Goal: Task Accomplishment & Management: Use online tool/utility

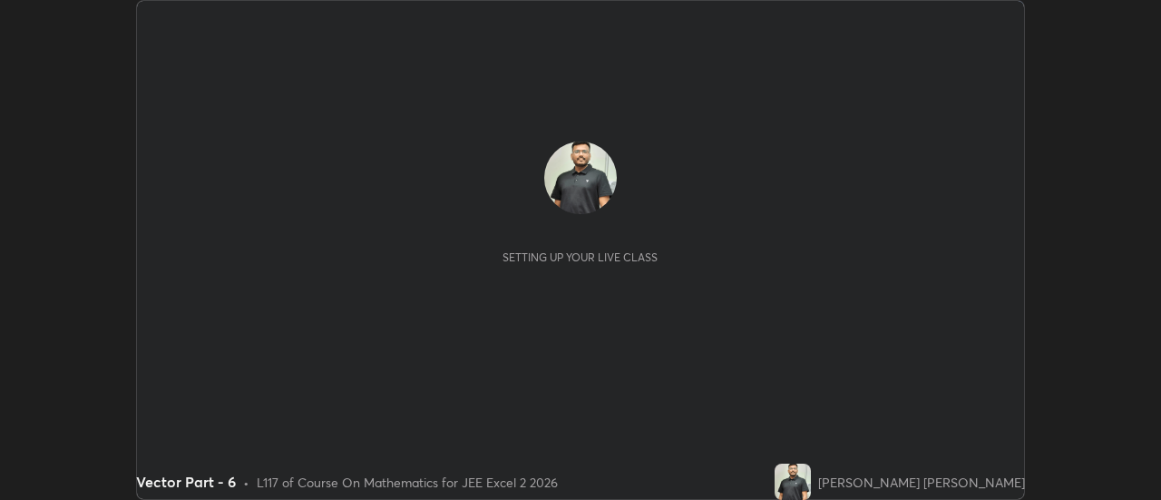
scroll to position [500, 1160]
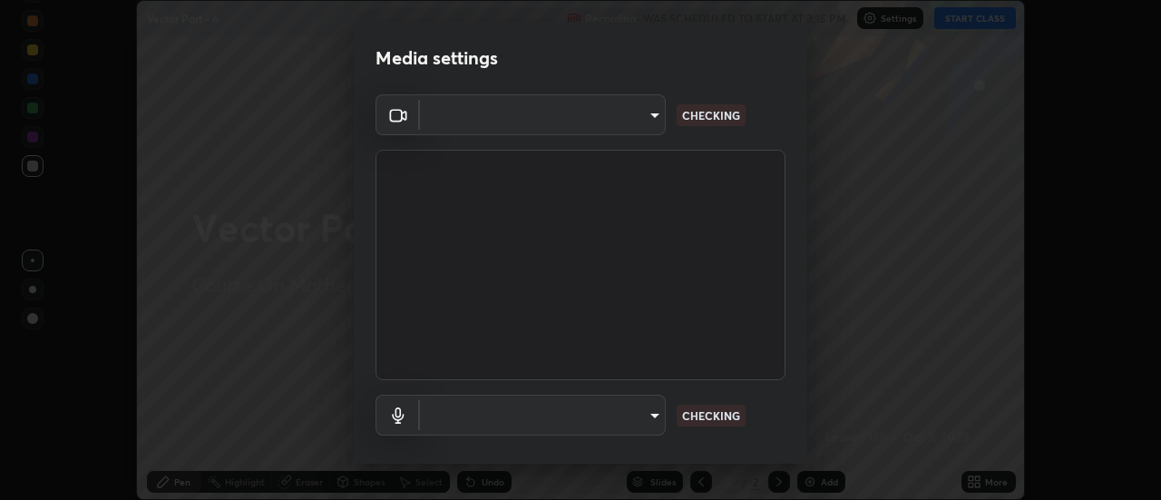
type input "0be616c92c2879d8fe19306c4b8383fc9b13f77197a30f876870ce6c7906effd"
click at [648, 410] on body "Erase all Vector Part - 6 Recording WAS SCHEDULED TO START AT 3:15 PM Settings …" at bounding box center [580, 250] width 1161 height 500
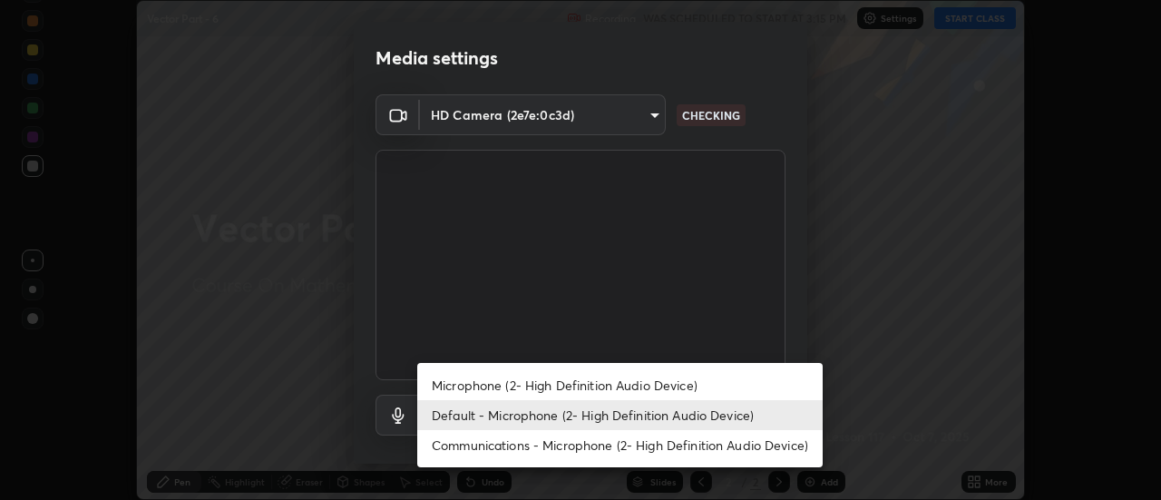
click at [663, 448] on li "Communications - Microphone (2- High Definition Audio Device)" at bounding box center [619, 445] width 405 height 30
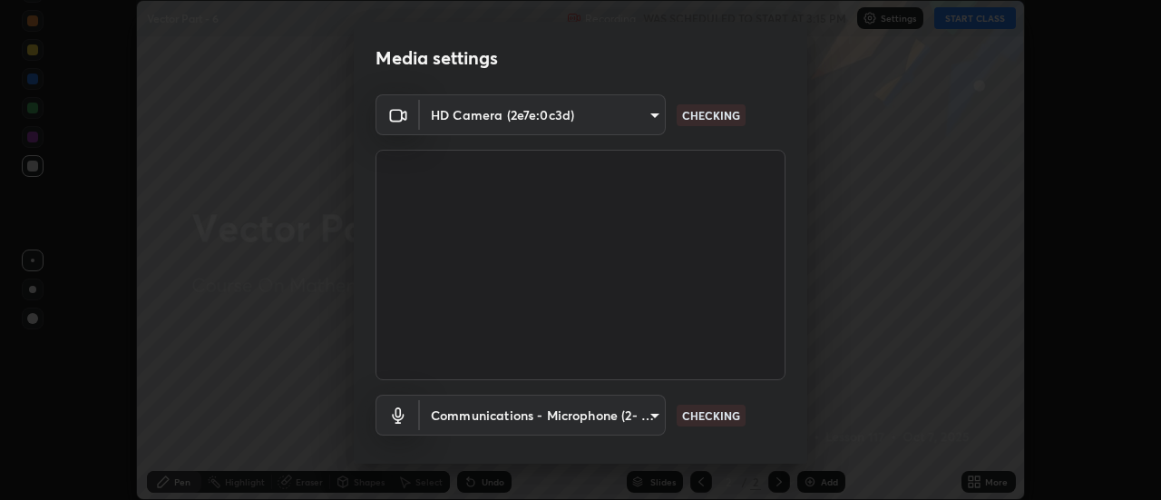
click at [659, 422] on body "Erase all Vector Part - 6 Recording WAS SCHEDULED TO START AT 3:15 PM Settings …" at bounding box center [580, 250] width 1161 height 500
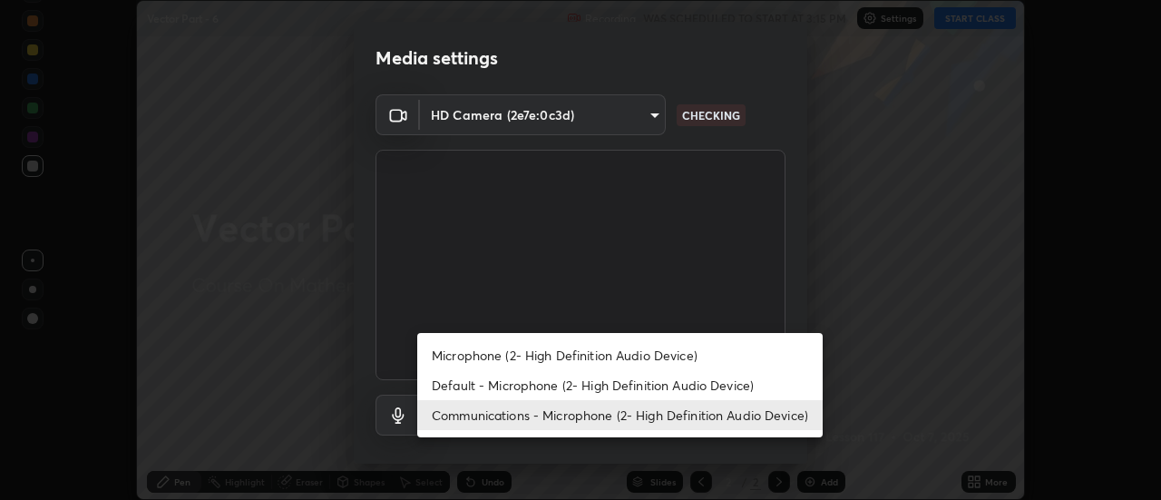
click at [664, 371] on li "Default - Microphone (2- High Definition Audio Device)" at bounding box center [619, 385] width 405 height 30
type input "default"
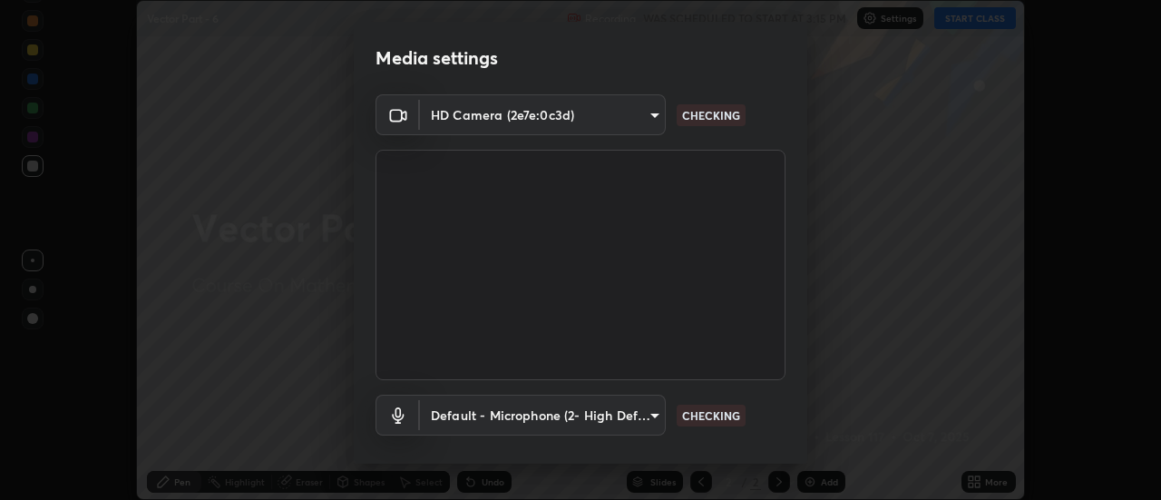
scroll to position [95, 0]
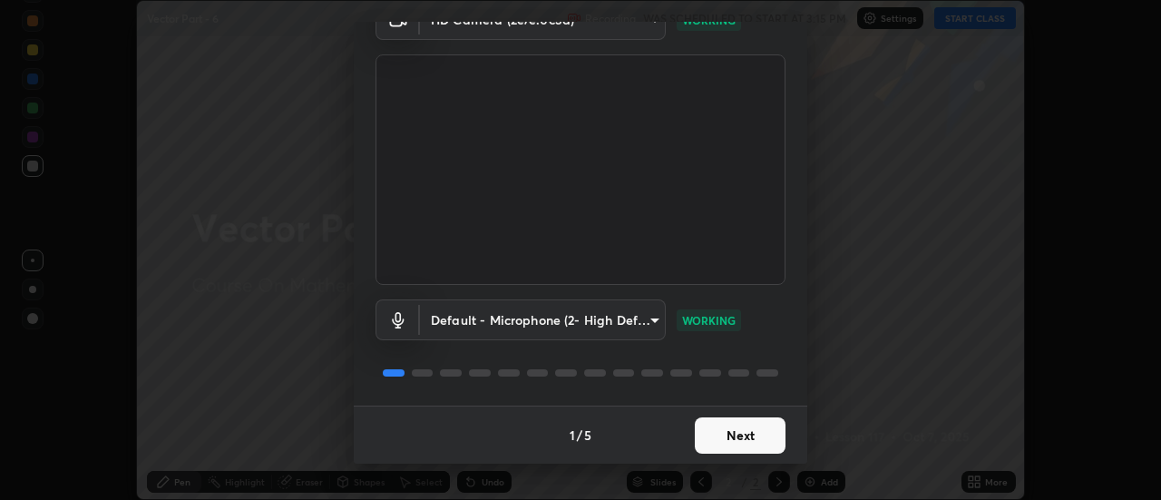
click at [769, 427] on button "Next" at bounding box center [740, 435] width 91 height 36
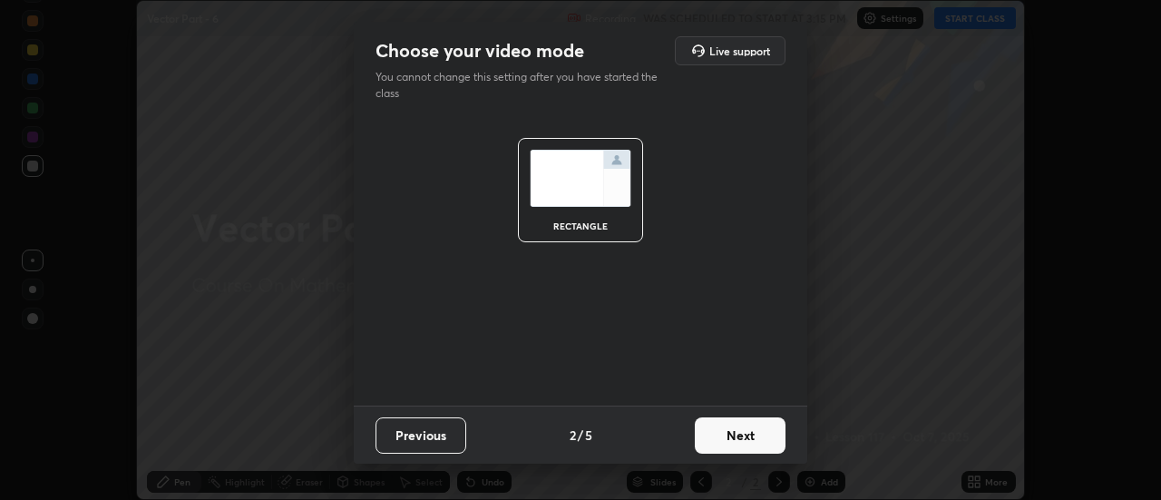
click at [775, 449] on button "Next" at bounding box center [740, 435] width 91 height 36
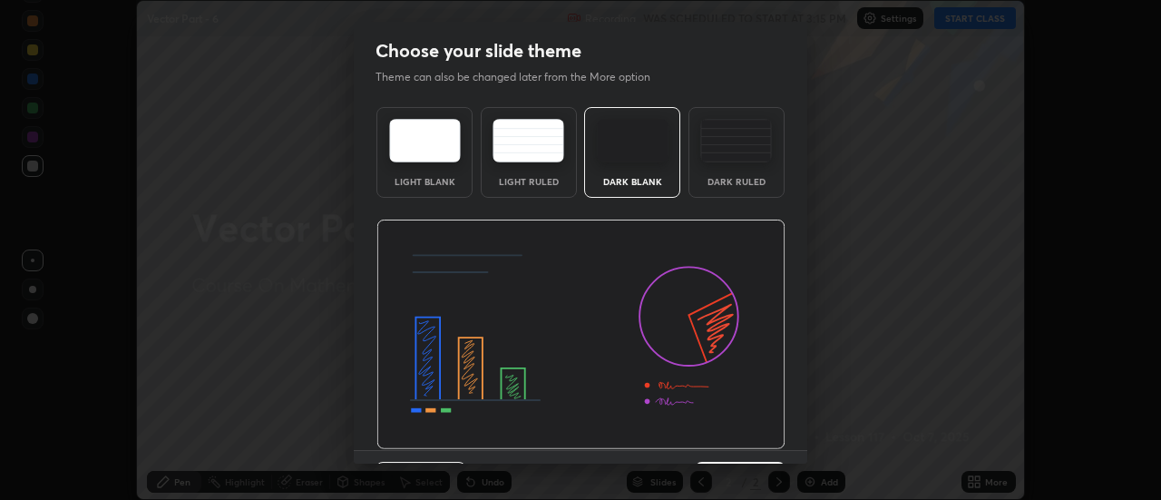
scroll to position [44, 0]
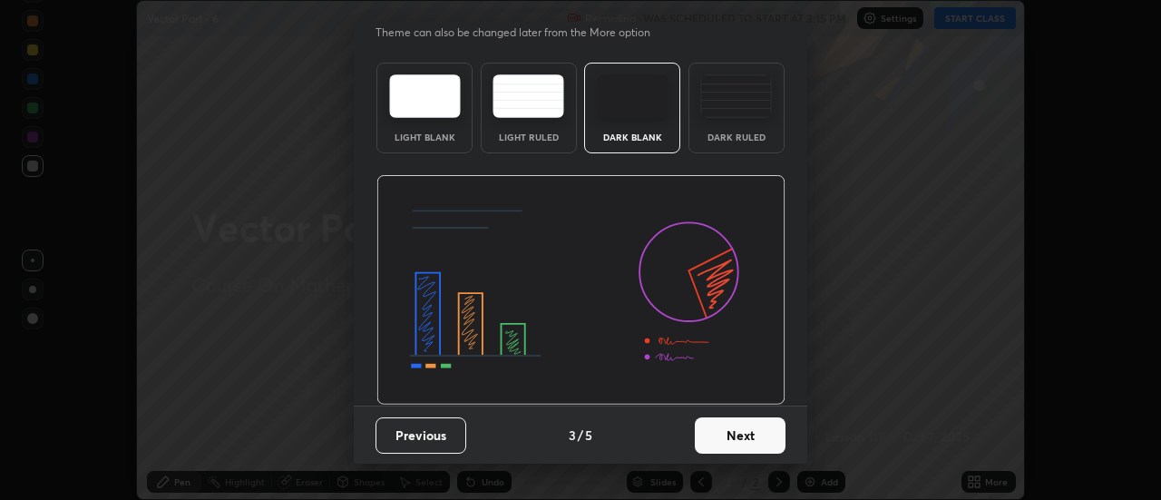
click at [775, 425] on button "Next" at bounding box center [740, 435] width 91 height 36
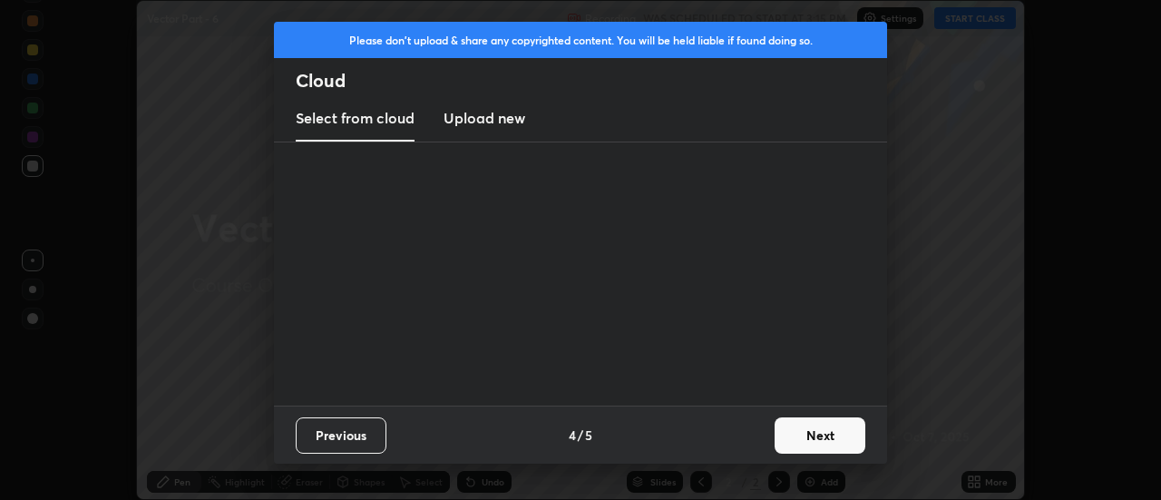
scroll to position [0, 0]
click at [796, 433] on button "Next" at bounding box center [820, 435] width 91 height 36
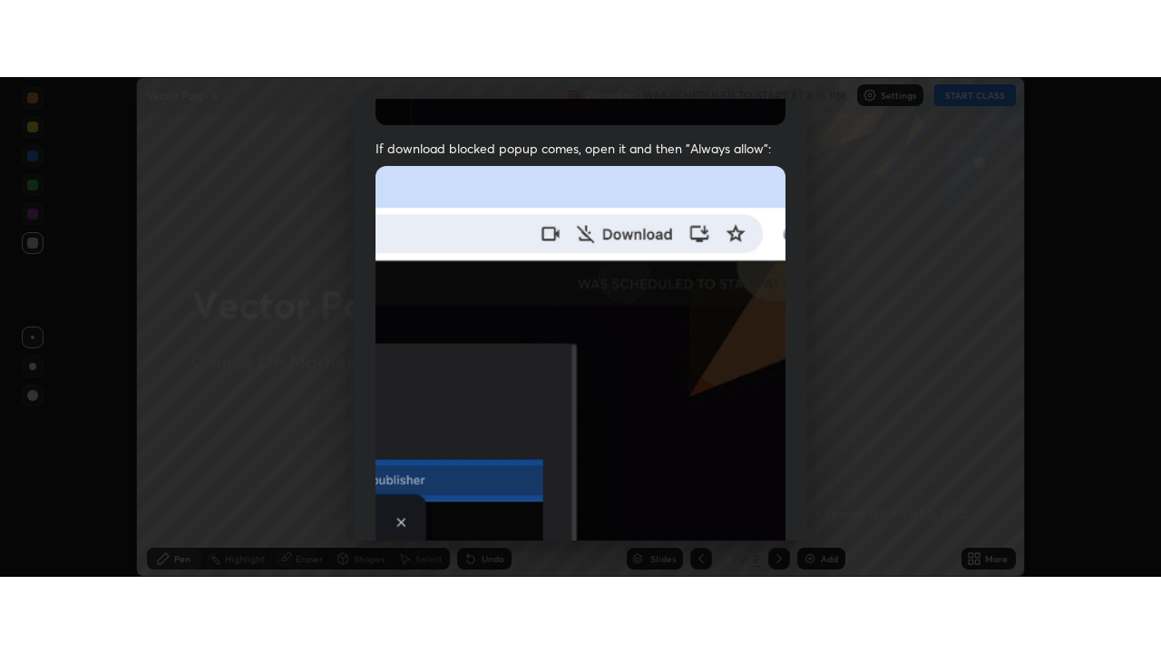
scroll to position [465, 0]
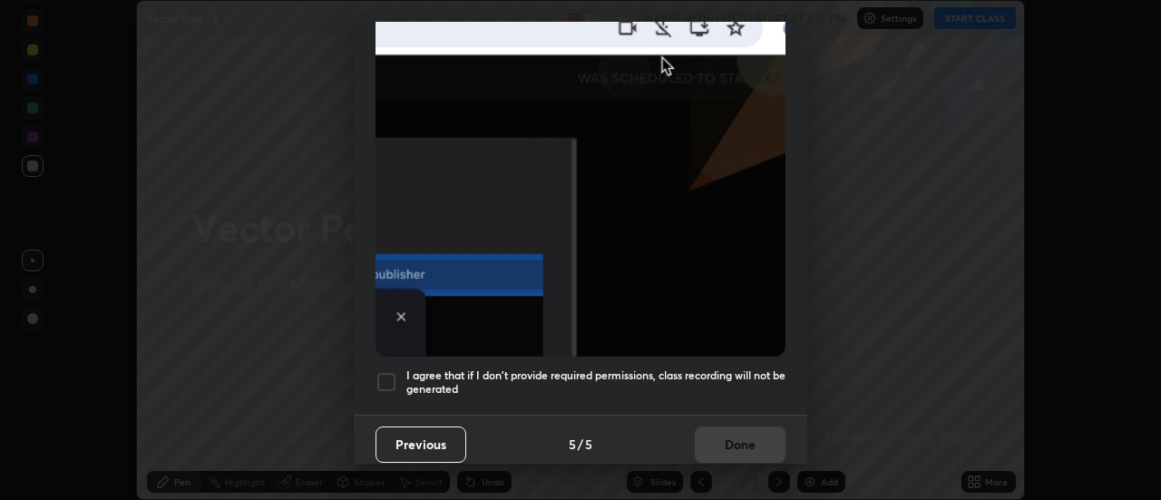
click at [390, 371] on div at bounding box center [387, 382] width 22 height 22
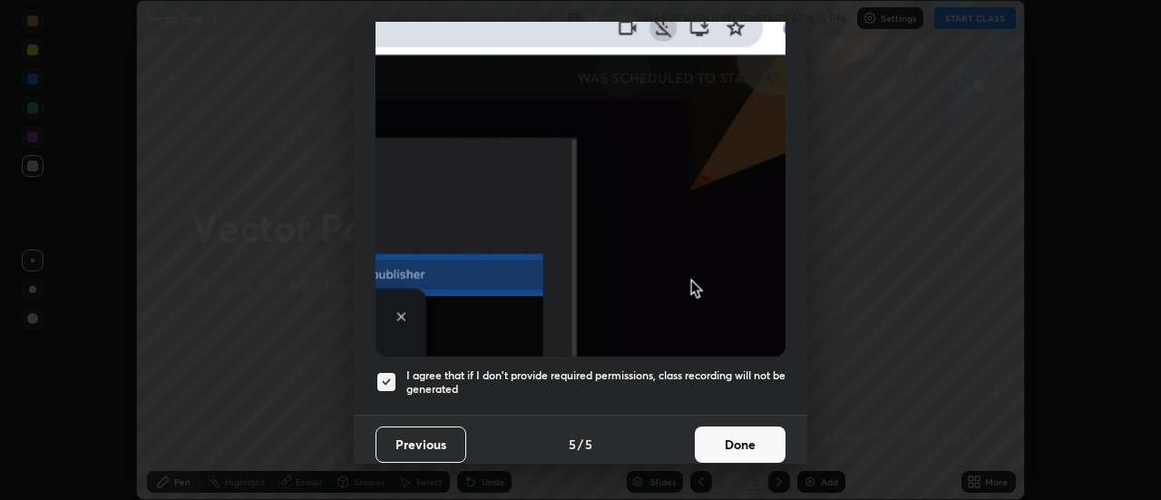
click at [738, 452] on button "Done" at bounding box center [740, 444] width 91 height 36
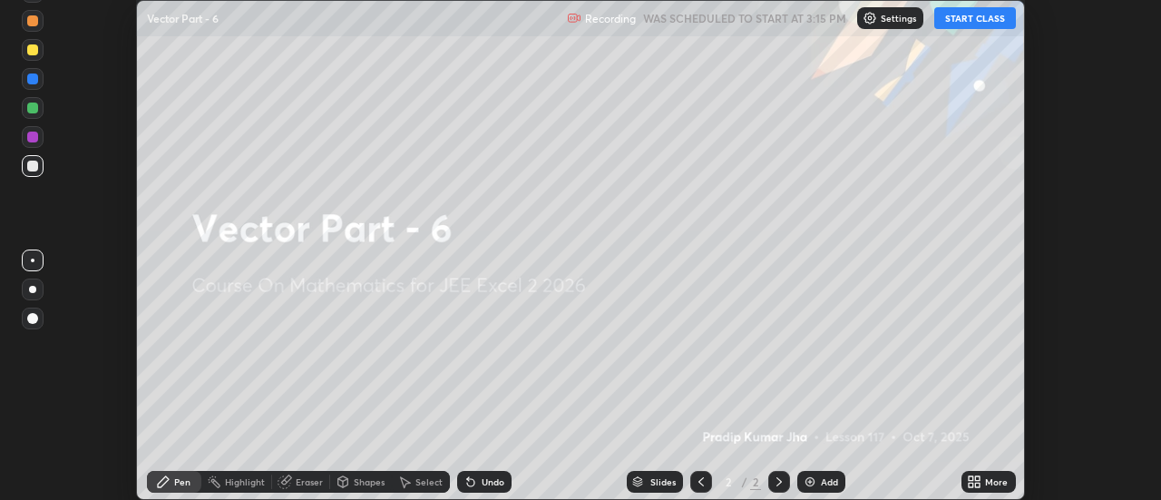
click at [970, 16] on button "START CLASS" at bounding box center [975, 18] width 82 height 22
click at [977, 475] on icon at bounding box center [974, 481] width 15 height 15
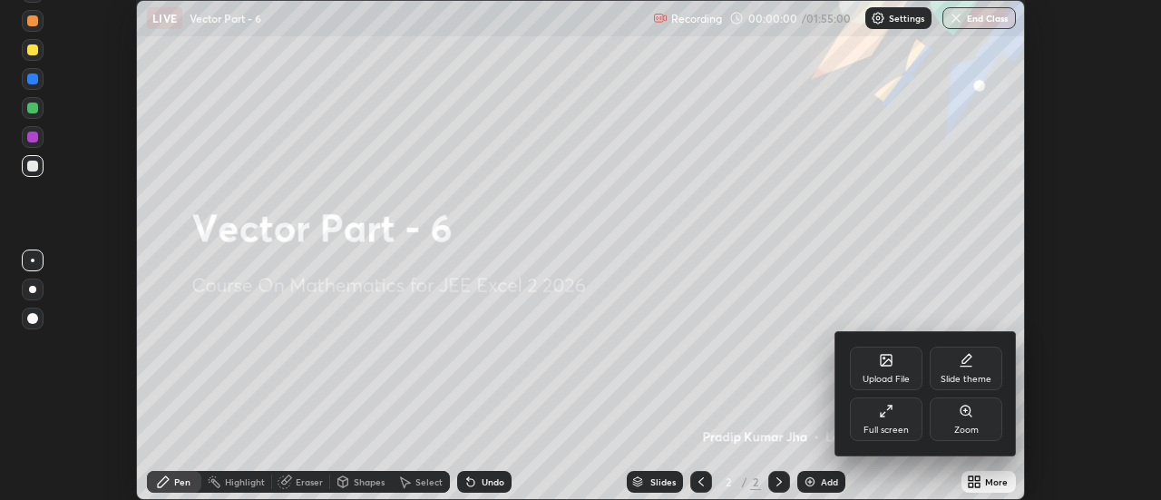
click at [904, 409] on div "Full screen" at bounding box center [886, 419] width 73 height 44
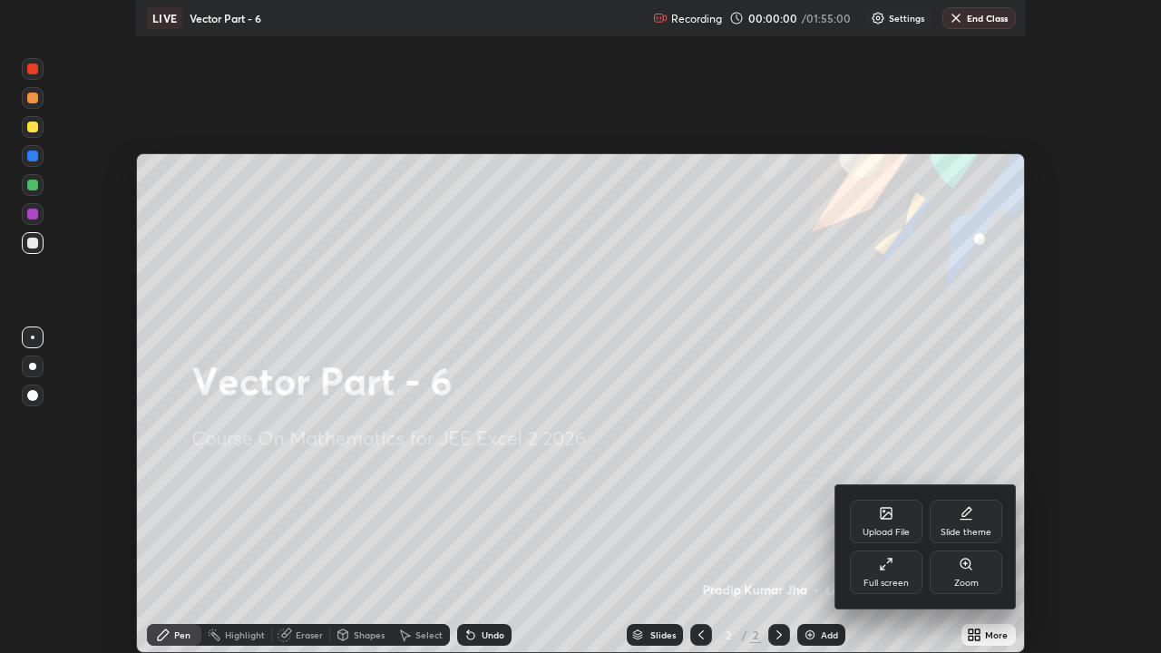
scroll to position [653, 1161]
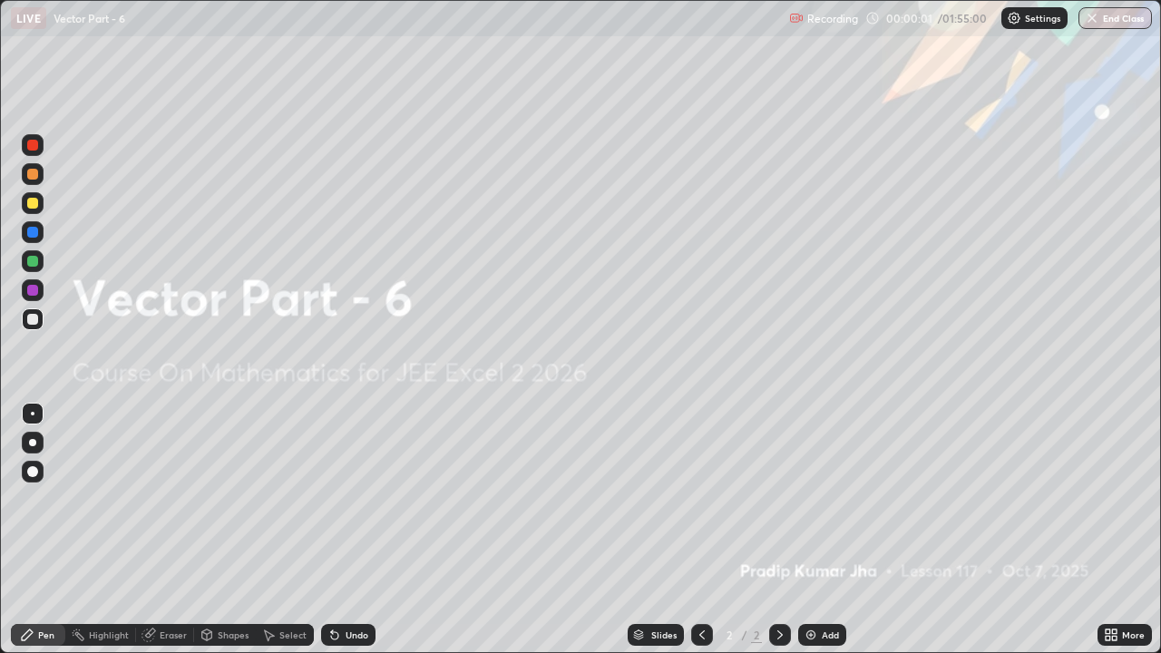
click at [833, 499] on div "Add" at bounding box center [830, 634] width 17 height 9
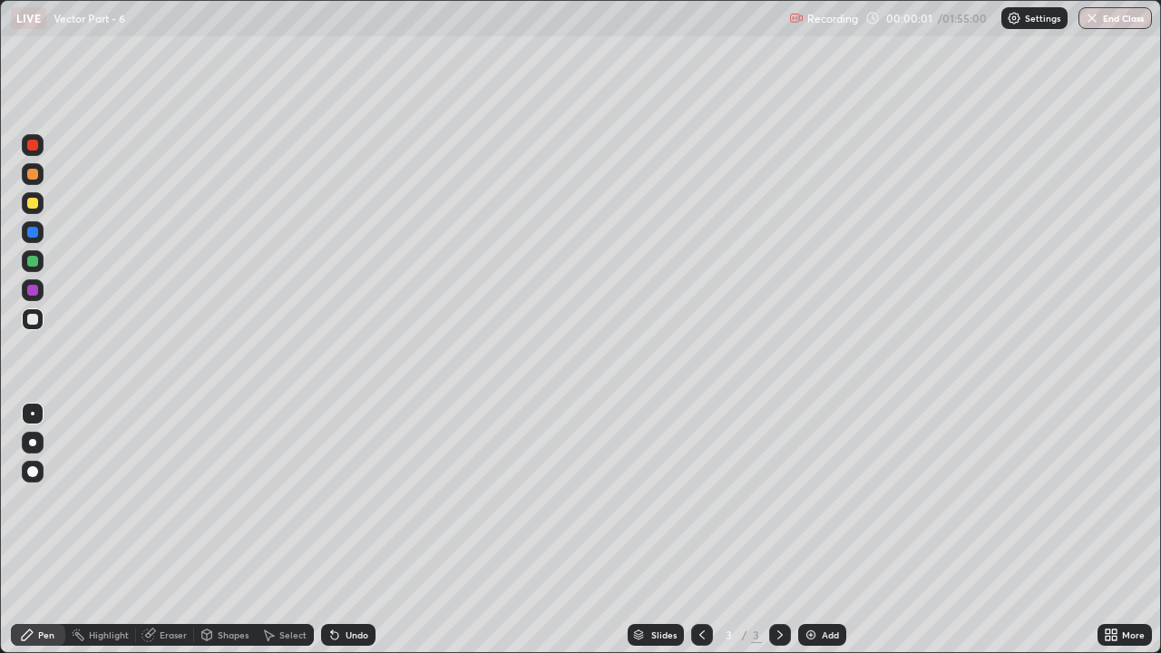
click at [833, 499] on div "Add" at bounding box center [830, 634] width 17 height 9
click at [700, 499] on icon at bounding box center [702, 635] width 15 height 15
click at [702, 499] on icon at bounding box center [702, 635] width 15 height 15
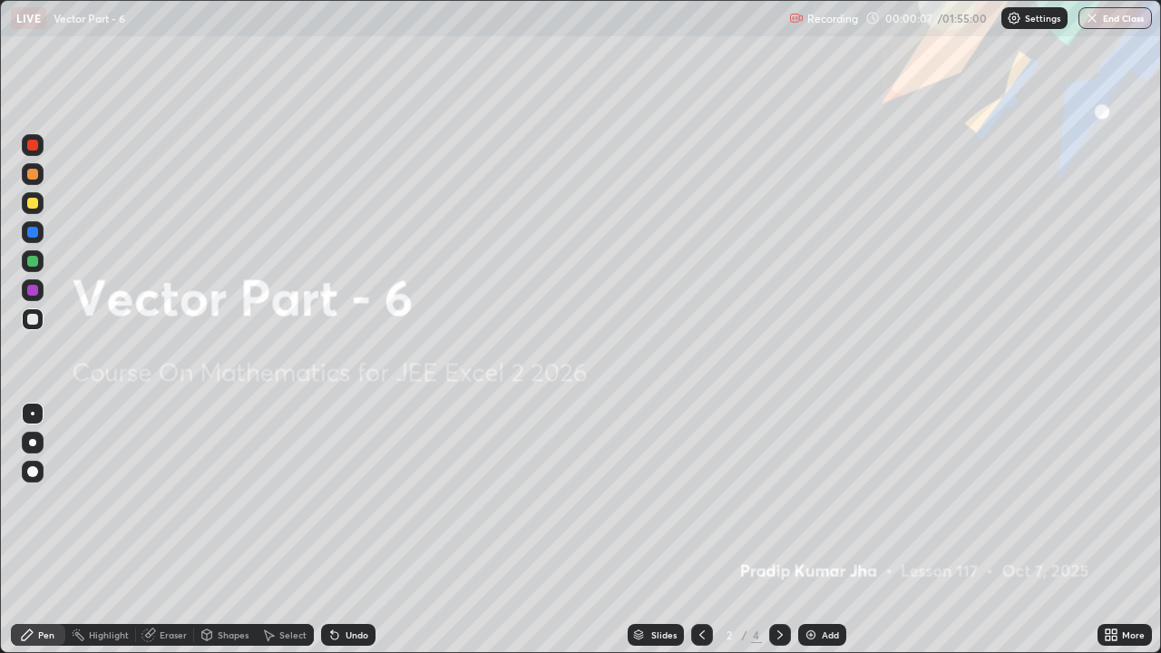
click at [786, 499] on div at bounding box center [780, 635] width 22 height 22
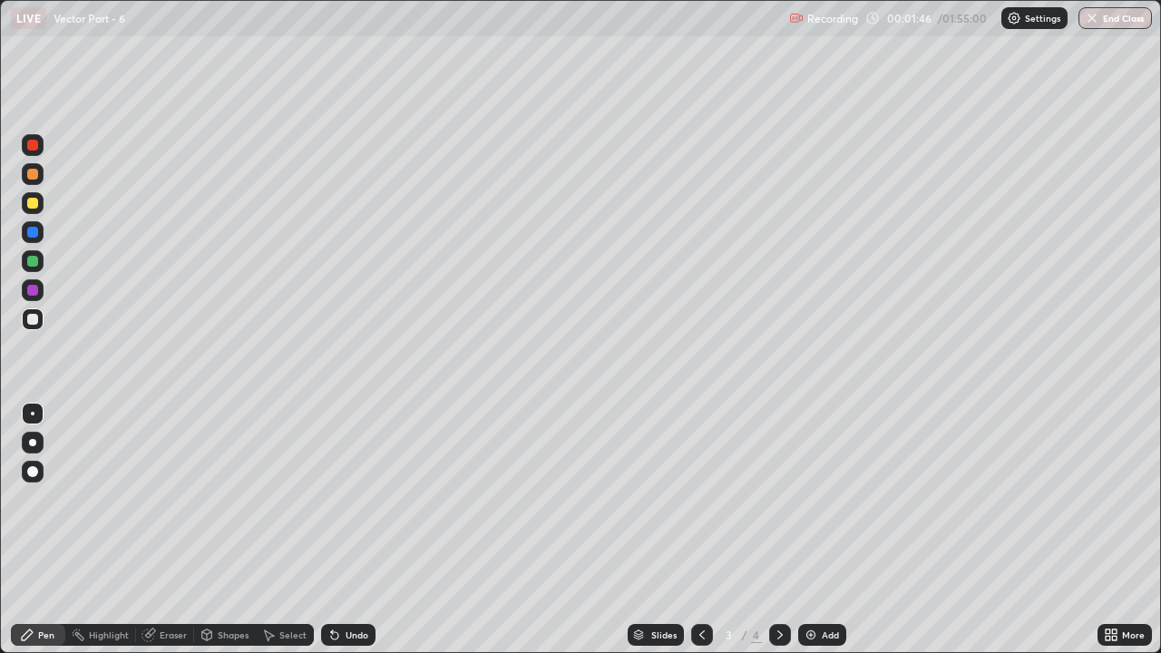
click at [53, 499] on div "Pen" at bounding box center [46, 634] width 16 height 9
click at [50, 499] on div "Pen" at bounding box center [38, 635] width 54 height 22
click at [37, 200] on div at bounding box center [32, 203] width 11 height 11
click at [358, 499] on div "Undo" at bounding box center [348, 635] width 54 height 22
click at [349, 499] on div "Undo" at bounding box center [348, 635] width 54 height 22
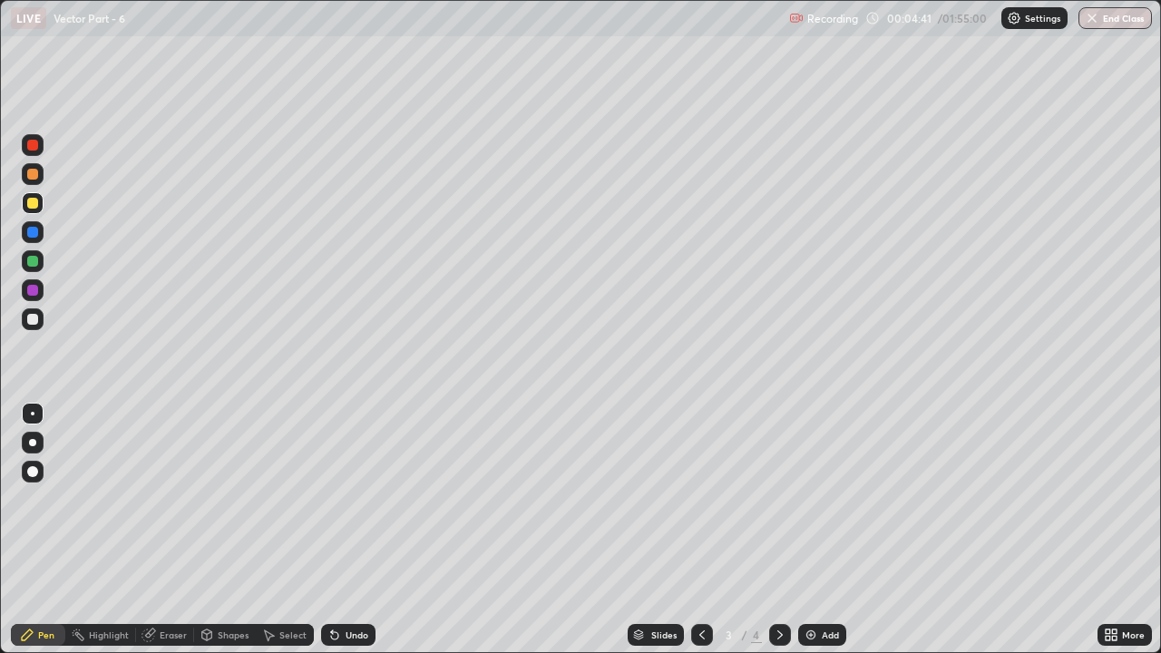
click at [42, 317] on div at bounding box center [33, 319] width 22 height 22
click at [331, 499] on icon at bounding box center [332, 631] width 2 height 2
click at [825, 499] on div "Add" at bounding box center [822, 635] width 48 height 22
click at [35, 200] on div at bounding box center [32, 203] width 11 height 11
click at [34, 320] on div at bounding box center [32, 319] width 11 height 11
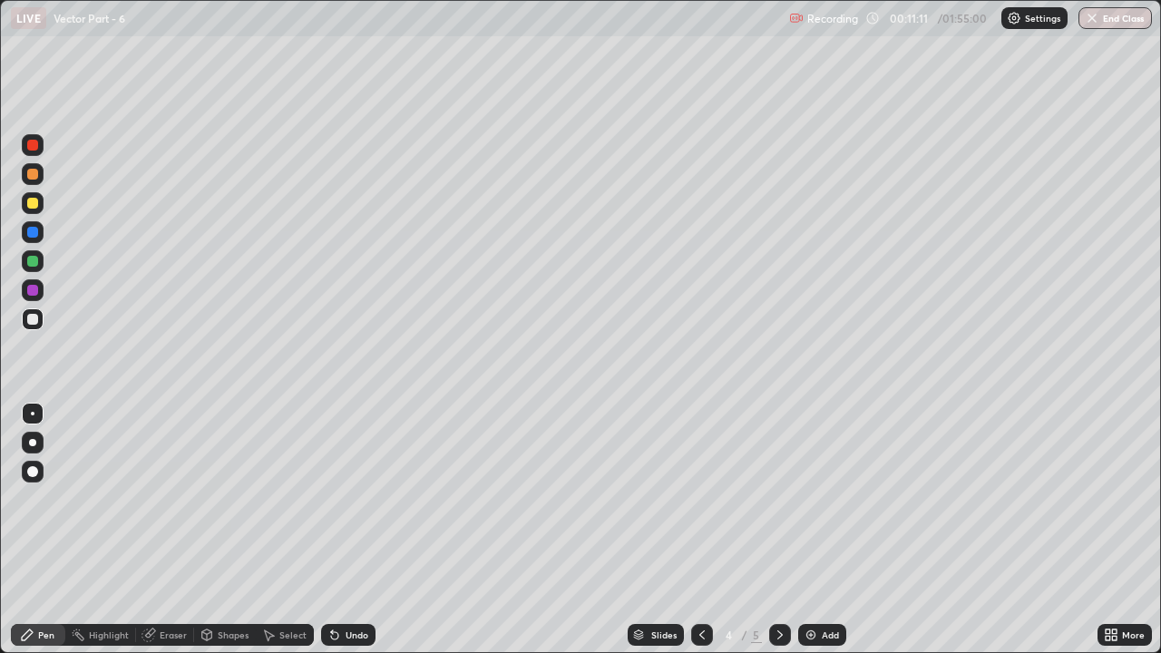
click at [845, 499] on div "Add" at bounding box center [822, 635] width 48 height 22
click at [32, 176] on div at bounding box center [32, 174] width 11 height 11
click at [344, 499] on div "Undo" at bounding box center [348, 635] width 54 height 22
click at [35, 323] on div at bounding box center [32, 319] width 11 height 11
click at [165, 499] on div "Eraser" at bounding box center [173, 634] width 27 height 9
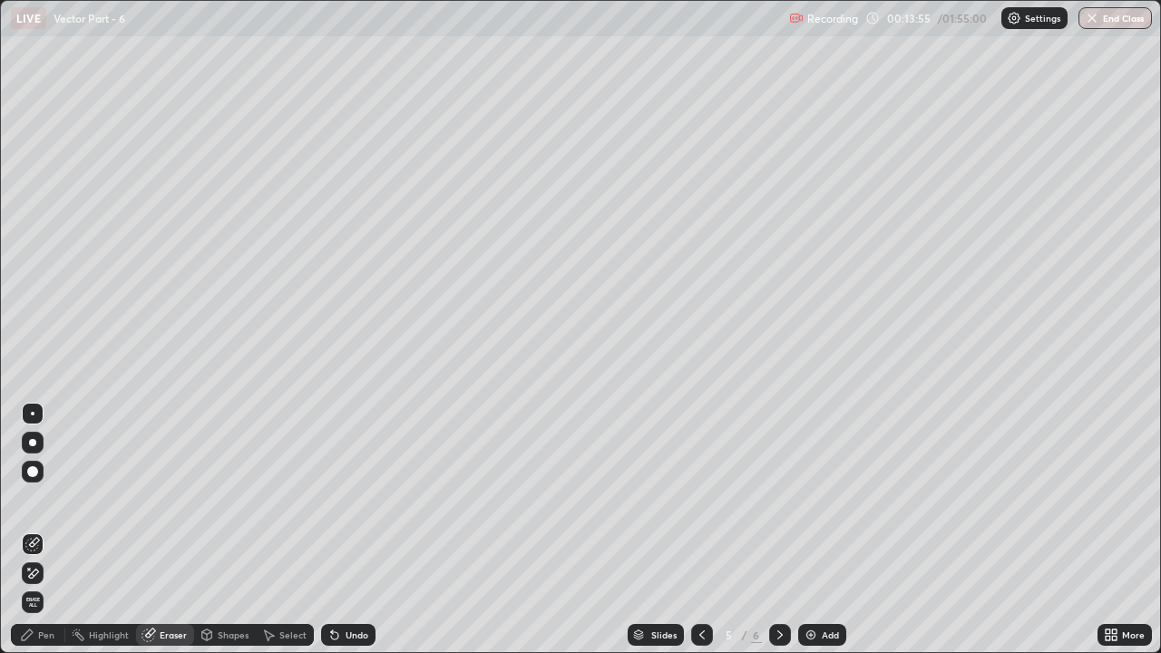
click at [43, 499] on div "Pen" at bounding box center [38, 635] width 54 height 22
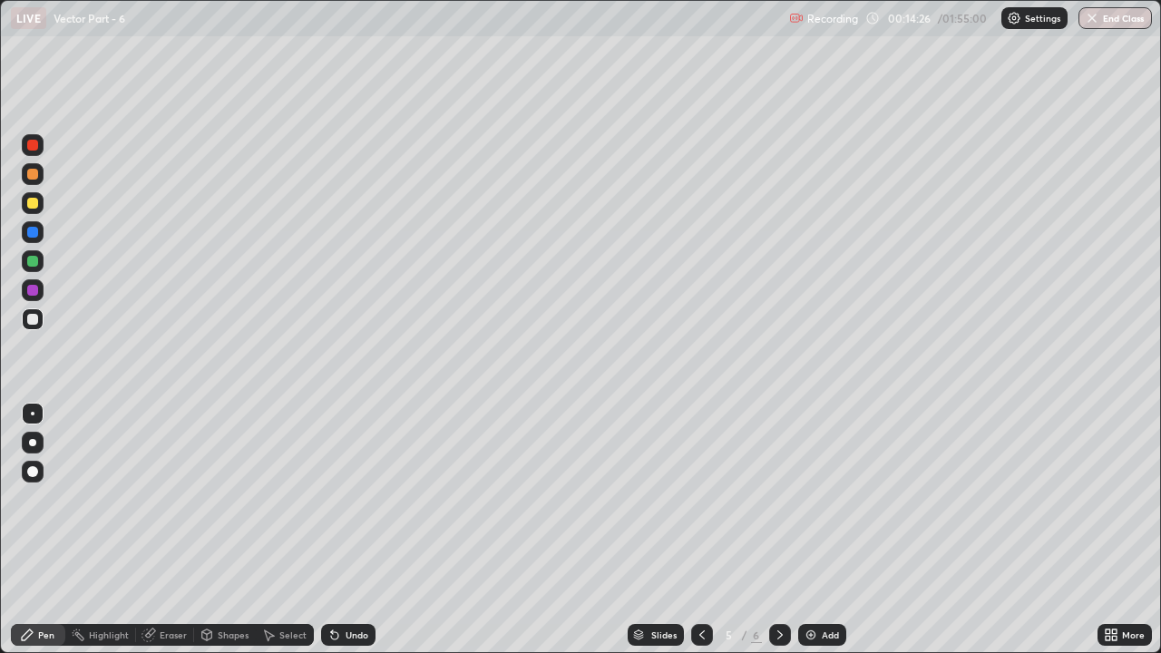
click at [345, 499] on div "Undo" at bounding box center [348, 635] width 54 height 22
click at [806, 499] on img at bounding box center [811, 635] width 15 height 15
click at [36, 499] on div "Pen" at bounding box center [38, 635] width 54 height 22
click at [36, 200] on div at bounding box center [32, 203] width 11 height 11
click at [348, 499] on div "Undo" at bounding box center [357, 634] width 23 height 9
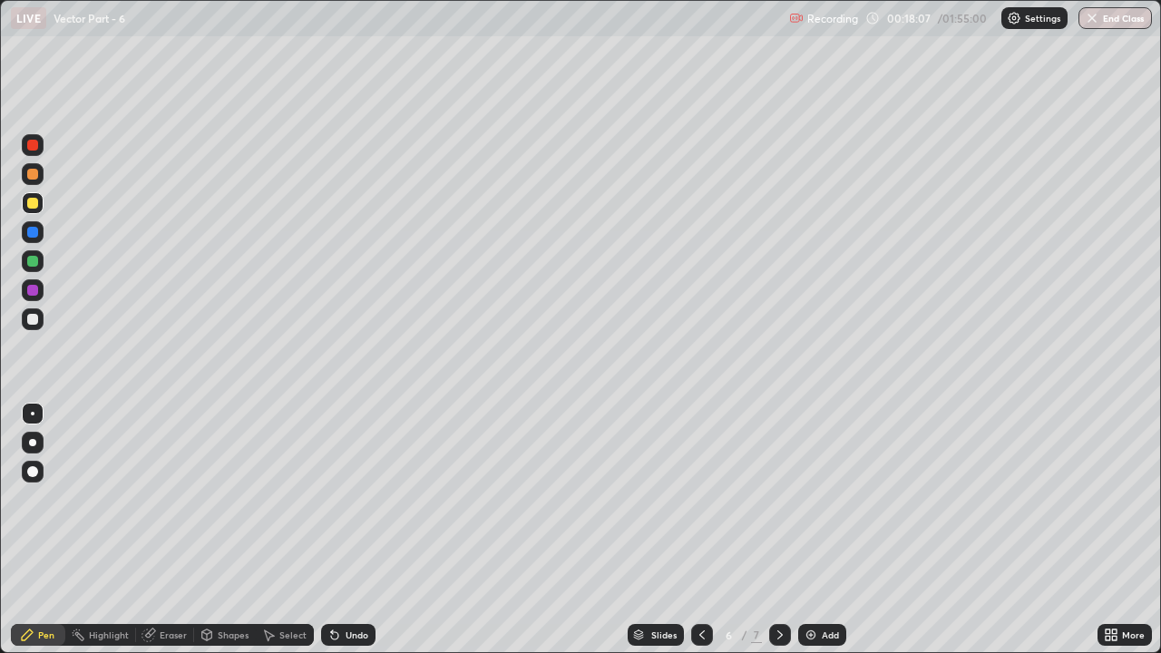
click at [338, 499] on icon at bounding box center [334, 635] width 15 height 15
click at [332, 499] on icon at bounding box center [334, 635] width 7 height 7
click at [339, 499] on div "Undo" at bounding box center [348, 635] width 54 height 22
click at [337, 499] on div "Undo" at bounding box center [348, 635] width 54 height 22
click at [341, 499] on div "Undo" at bounding box center [348, 635] width 54 height 22
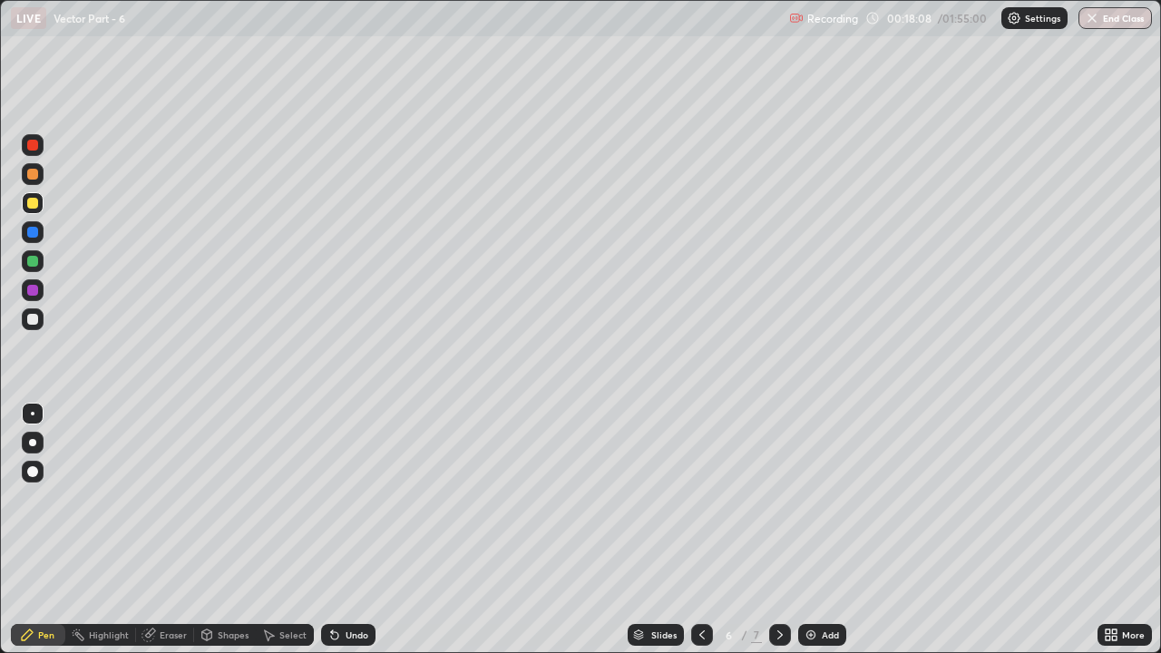
click at [345, 499] on div "Undo" at bounding box center [348, 635] width 54 height 22
click at [34, 323] on div at bounding box center [32, 319] width 11 height 11
click at [336, 499] on icon at bounding box center [334, 635] width 15 height 15
click at [36, 261] on div at bounding box center [32, 261] width 11 height 11
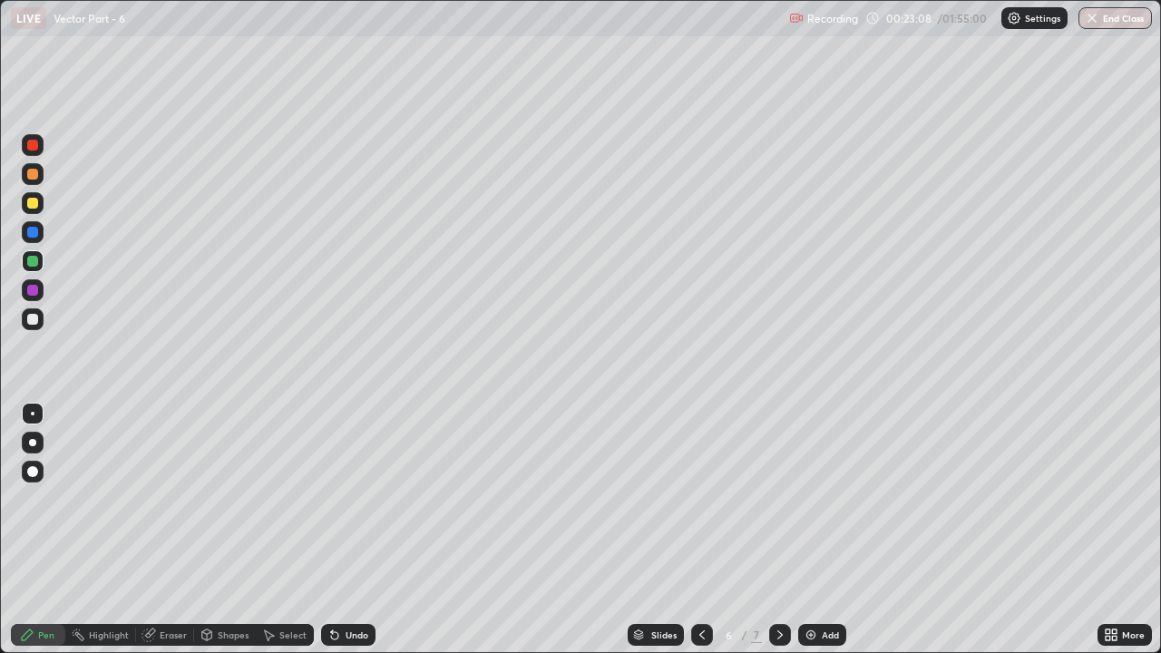
click at [33, 320] on div at bounding box center [32, 319] width 11 height 11
click at [346, 499] on div "Undo" at bounding box center [357, 634] width 23 height 9
click at [340, 499] on div "Undo" at bounding box center [348, 635] width 54 height 22
click at [346, 499] on div "Undo" at bounding box center [348, 635] width 54 height 22
click at [337, 499] on icon at bounding box center [334, 635] width 15 height 15
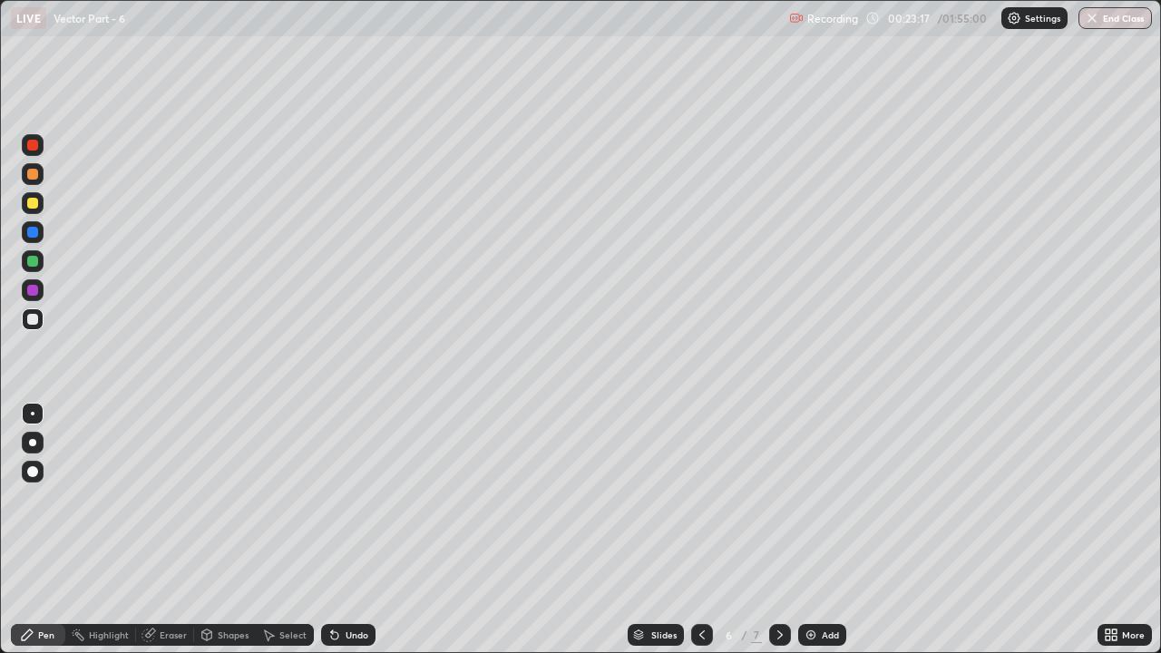
click at [331, 499] on icon at bounding box center [332, 631] width 2 height 2
click at [340, 499] on div "Undo" at bounding box center [348, 635] width 54 height 22
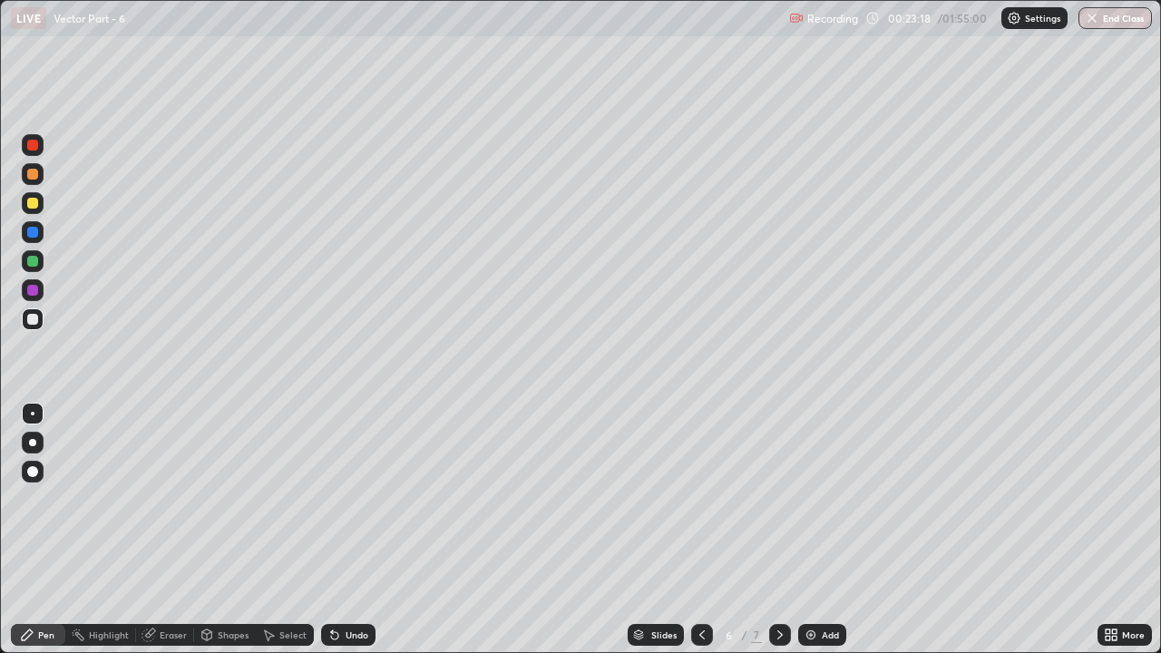
click at [332, 499] on icon at bounding box center [334, 635] width 7 height 7
click at [337, 499] on icon at bounding box center [334, 635] width 15 height 15
click at [785, 499] on div at bounding box center [780, 635] width 22 height 22
click at [699, 499] on icon at bounding box center [702, 635] width 15 height 15
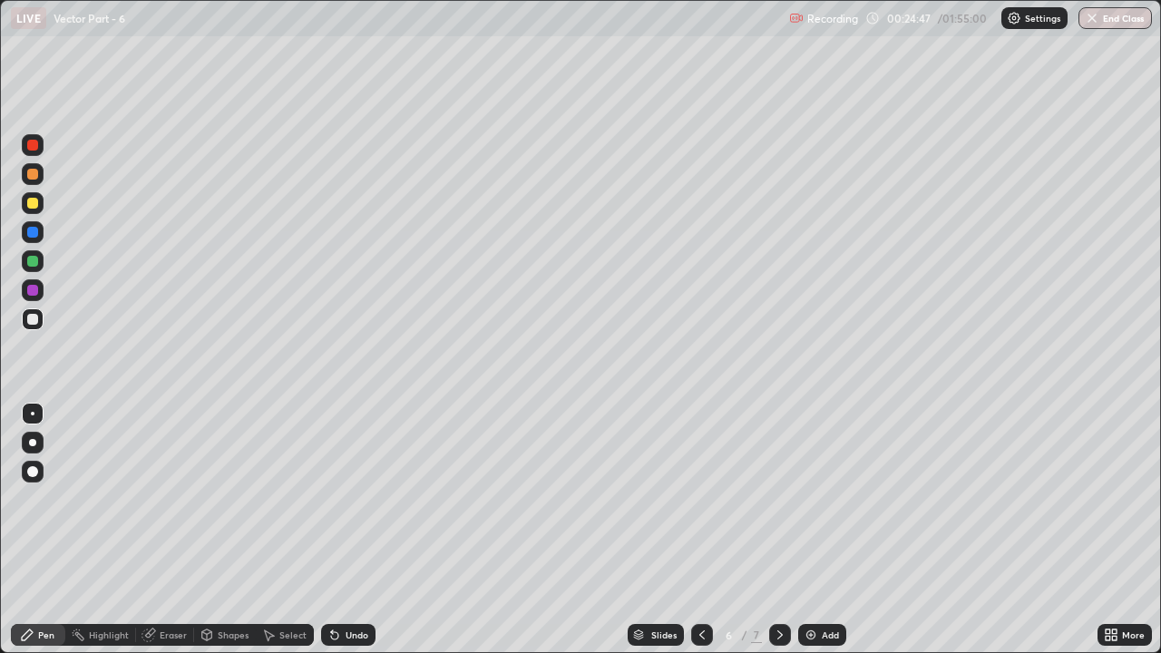
click at [778, 499] on icon at bounding box center [780, 635] width 15 height 15
click at [691, 499] on div at bounding box center [702, 635] width 22 height 22
click at [789, 499] on div at bounding box center [780, 635] width 22 height 22
click at [33, 204] on div at bounding box center [32, 203] width 11 height 11
click at [347, 499] on div "Undo" at bounding box center [357, 634] width 23 height 9
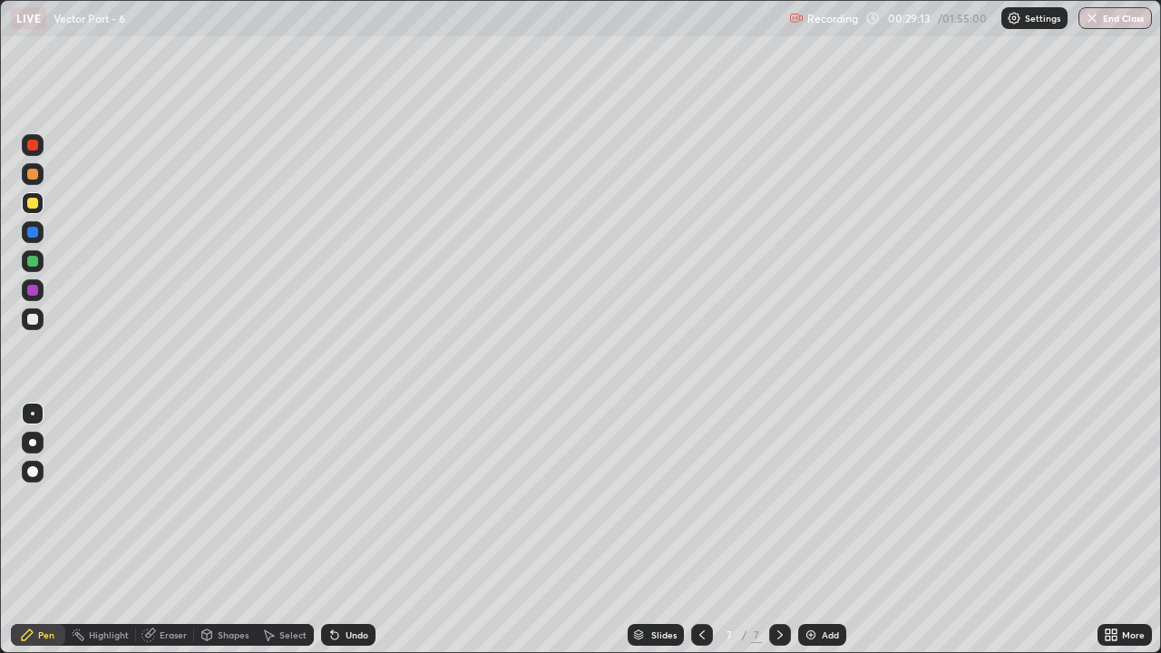
click at [351, 499] on div "Undo" at bounding box center [357, 634] width 23 height 9
click at [35, 321] on div at bounding box center [32, 319] width 11 height 11
click at [837, 499] on div "Add" at bounding box center [822, 635] width 48 height 22
click at [59, 499] on div "Pen" at bounding box center [38, 635] width 54 height 22
click at [33, 204] on div at bounding box center [32, 203] width 11 height 11
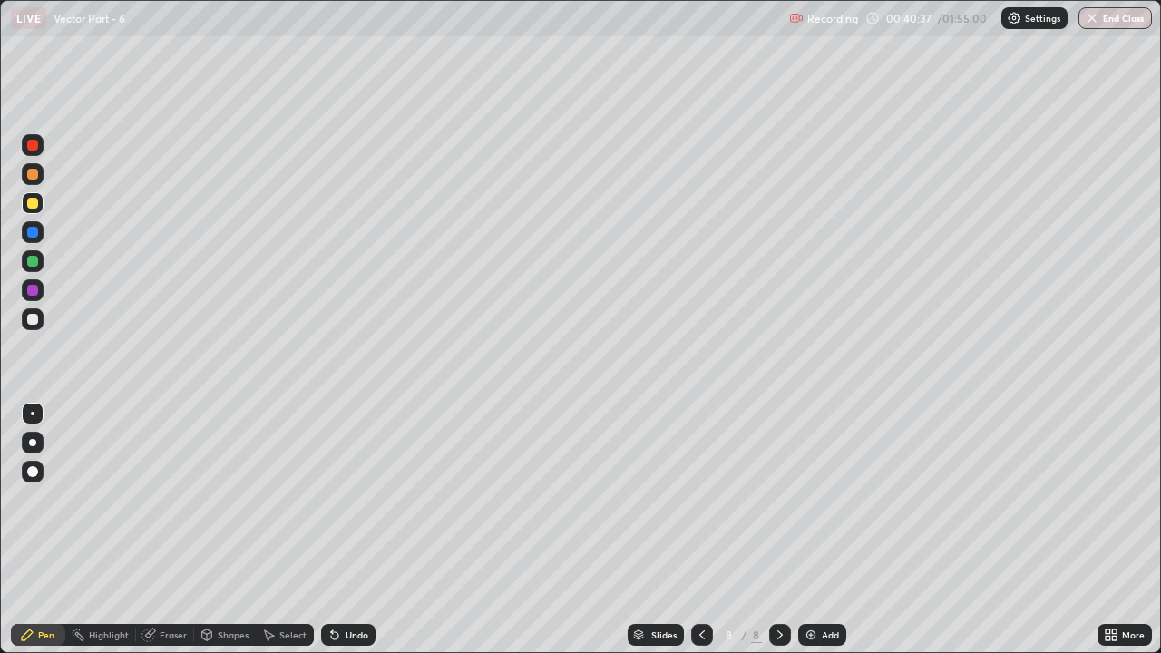
click at [41, 315] on div at bounding box center [33, 319] width 22 height 22
click at [331, 499] on icon at bounding box center [332, 631] width 2 height 2
click at [221, 499] on div "Shapes" at bounding box center [233, 634] width 31 height 9
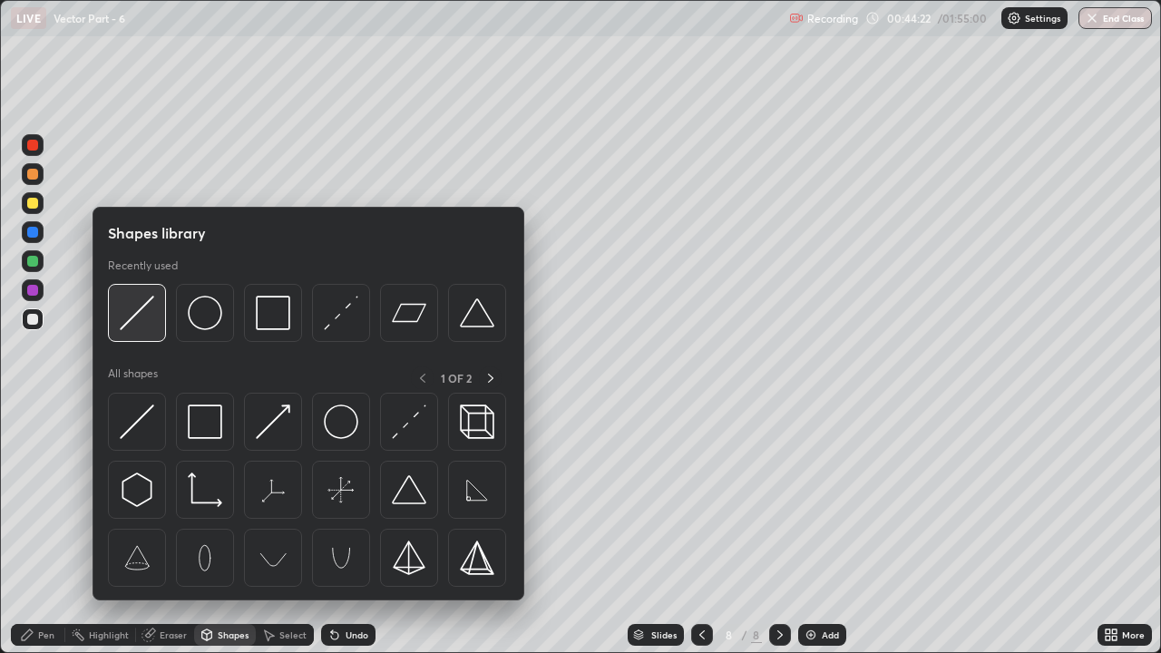
click at [148, 327] on img at bounding box center [137, 313] width 34 height 34
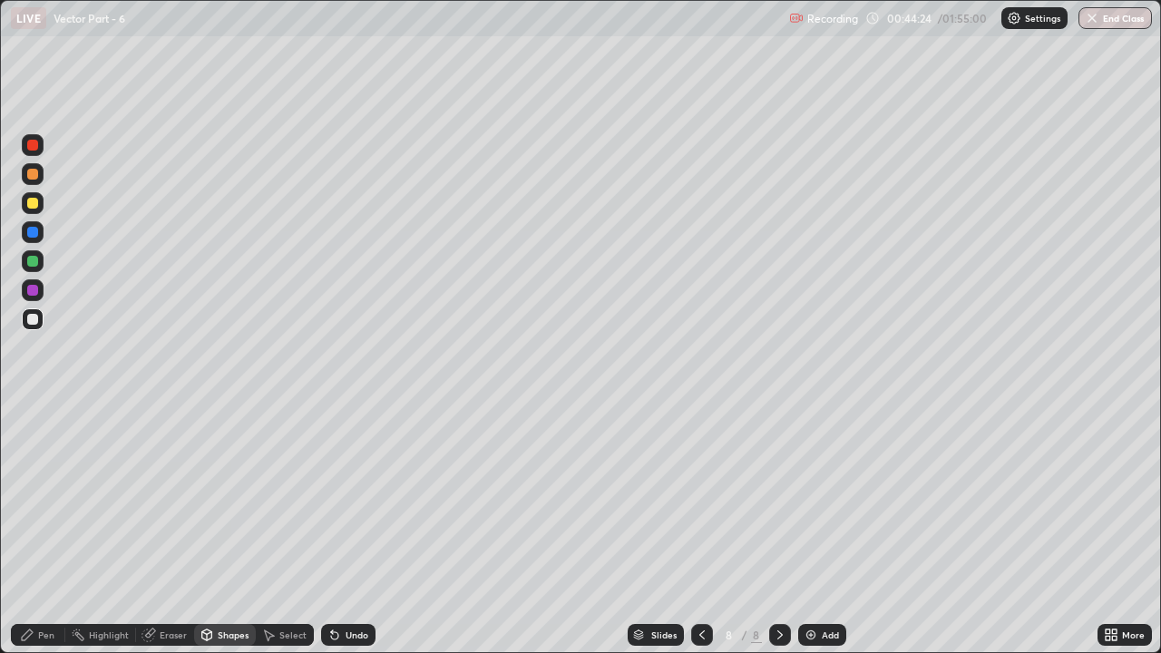
click at [34, 499] on div "Pen" at bounding box center [38, 635] width 54 height 22
click at [778, 499] on icon at bounding box center [780, 635] width 15 height 15
click at [810, 499] on img at bounding box center [811, 635] width 15 height 15
click at [48, 499] on div "Pen" at bounding box center [38, 635] width 54 height 36
click at [35, 203] on div at bounding box center [32, 203] width 11 height 11
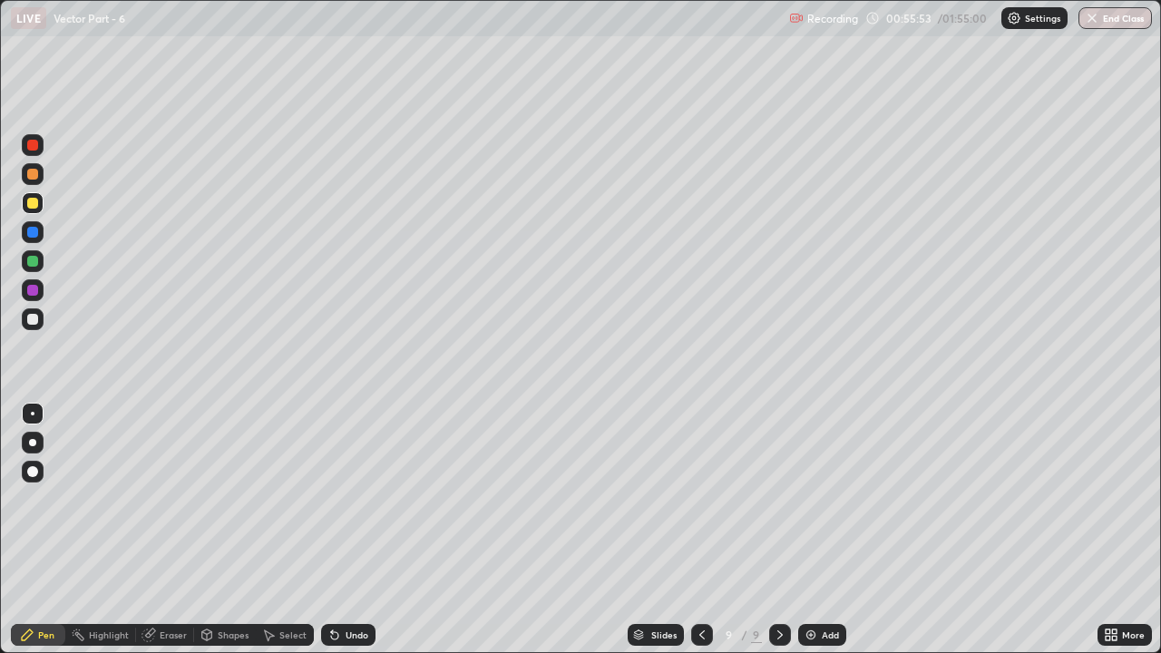
click at [35, 317] on div at bounding box center [32, 319] width 11 height 11
click at [811, 499] on img at bounding box center [811, 635] width 15 height 15
click at [702, 499] on icon at bounding box center [701, 635] width 15 height 15
click at [775, 499] on div at bounding box center [780, 635] width 22 height 22
click at [699, 499] on icon at bounding box center [701, 635] width 15 height 15
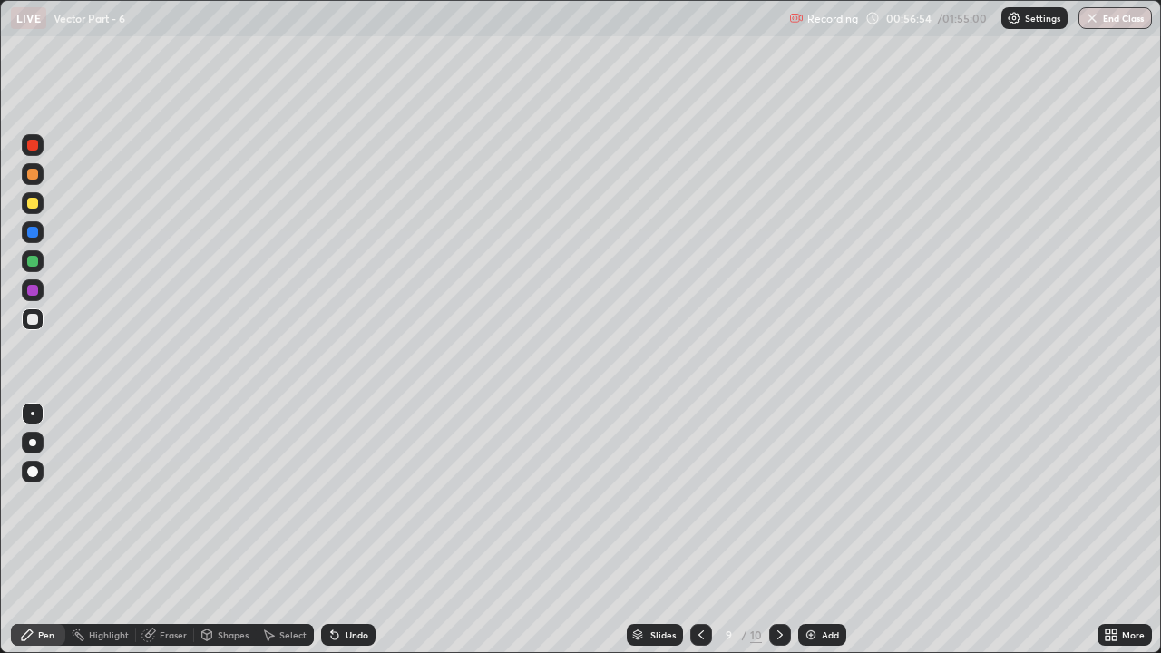
click at [773, 499] on icon at bounding box center [780, 635] width 15 height 15
click at [346, 499] on div "Undo" at bounding box center [357, 634] width 23 height 9
click at [161, 499] on div "Eraser" at bounding box center [173, 634] width 27 height 9
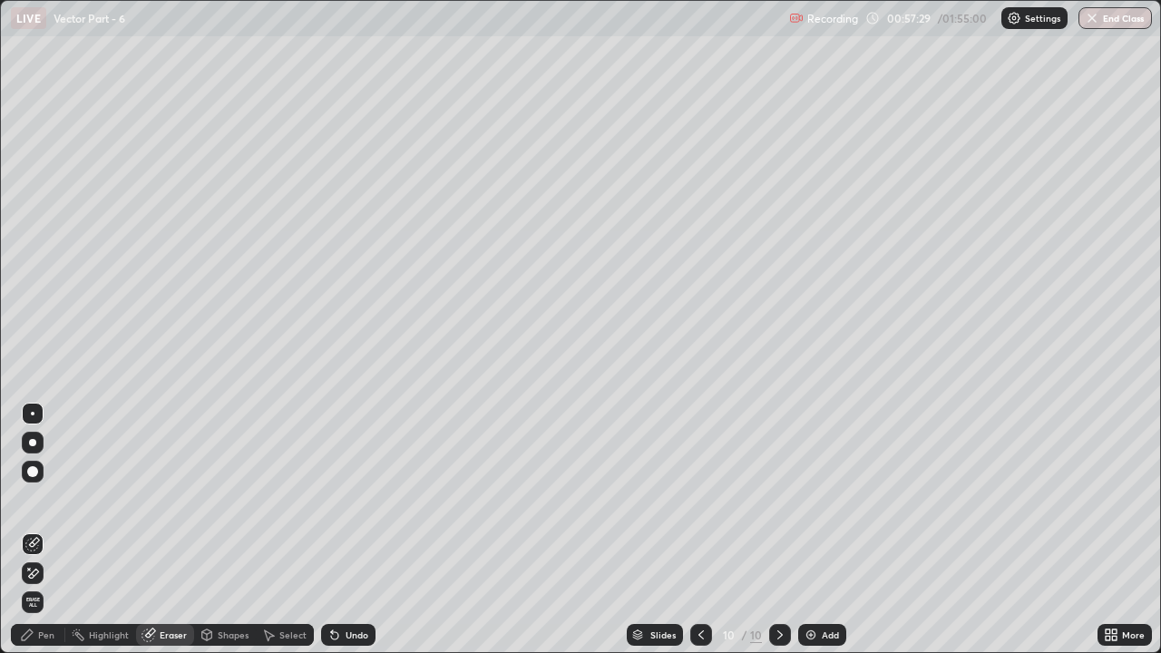
click at [39, 499] on icon at bounding box center [34, 542] width 10 height 9
click at [34, 499] on div "Pen" at bounding box center [38, 635] width 54 height 22
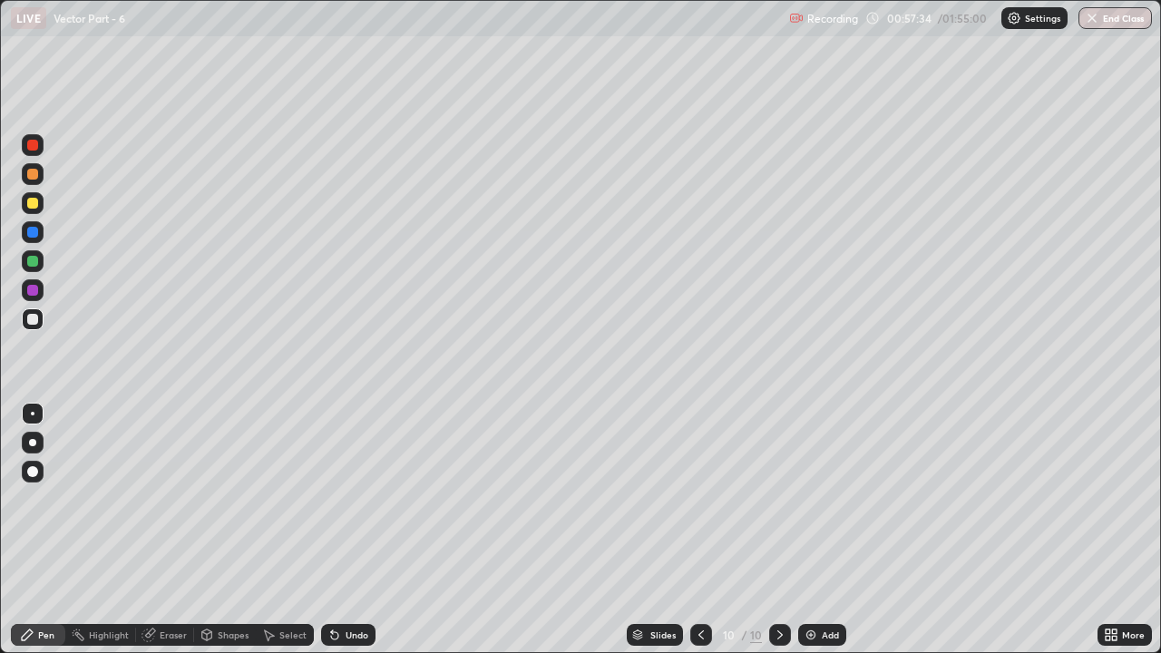
click at [699, 499] on icon at bounding box center [701, 635] width 15 height 15
click at [770, 499] on div at bounding box center [780, 635] width 22 height 22
click at [352, 499] on div "Undo" at bounding box center [348, 635] width 54 height 22
click at [350, 499] on div "Undo" at bounding box center [357, 634] width 23 height 9
click at [357, 499] on div "Undo" at bounding box center [357, 634] width 23 height 9
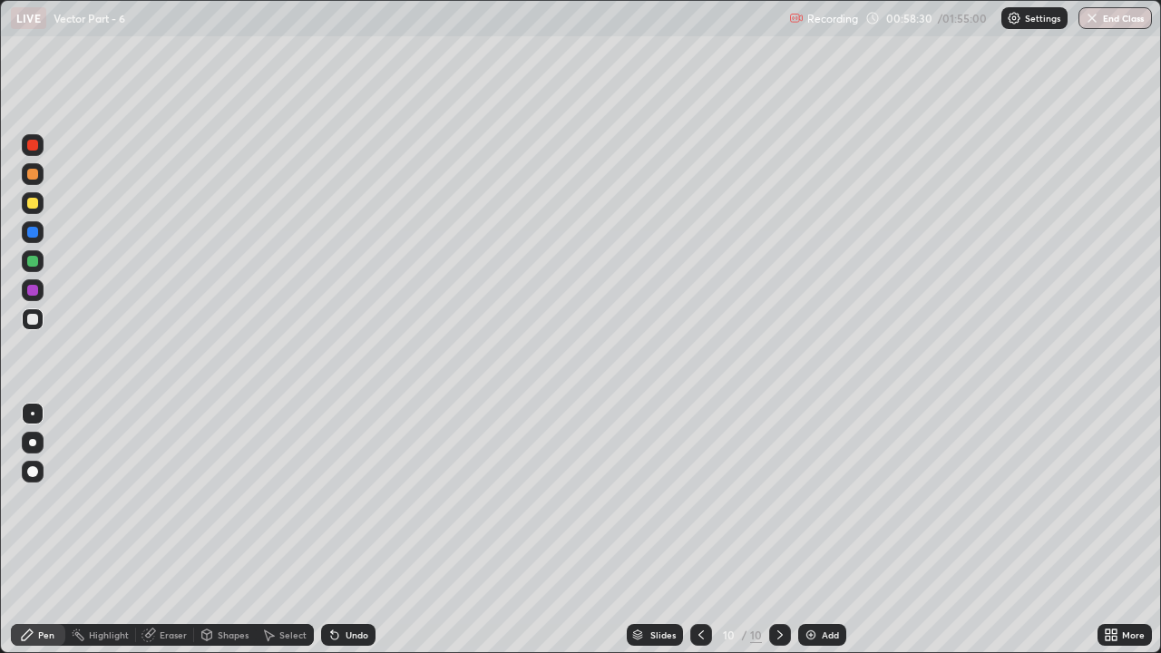
click at [362, 499] on div "Undo" at bounding box center [357, 634] width 23 height 9
click at [699, 499] on icon at bounding box center [701, 635] width 15 height 15
click at [773, 499] on icon at bounding box center [780, 635] width 15 height 15
click at [354, 499] on div "Undo" at bounding box center [357, 634] width 23 height 9
click at [699, 499] on icon at bounding box center [700, 634] width 5 height 9
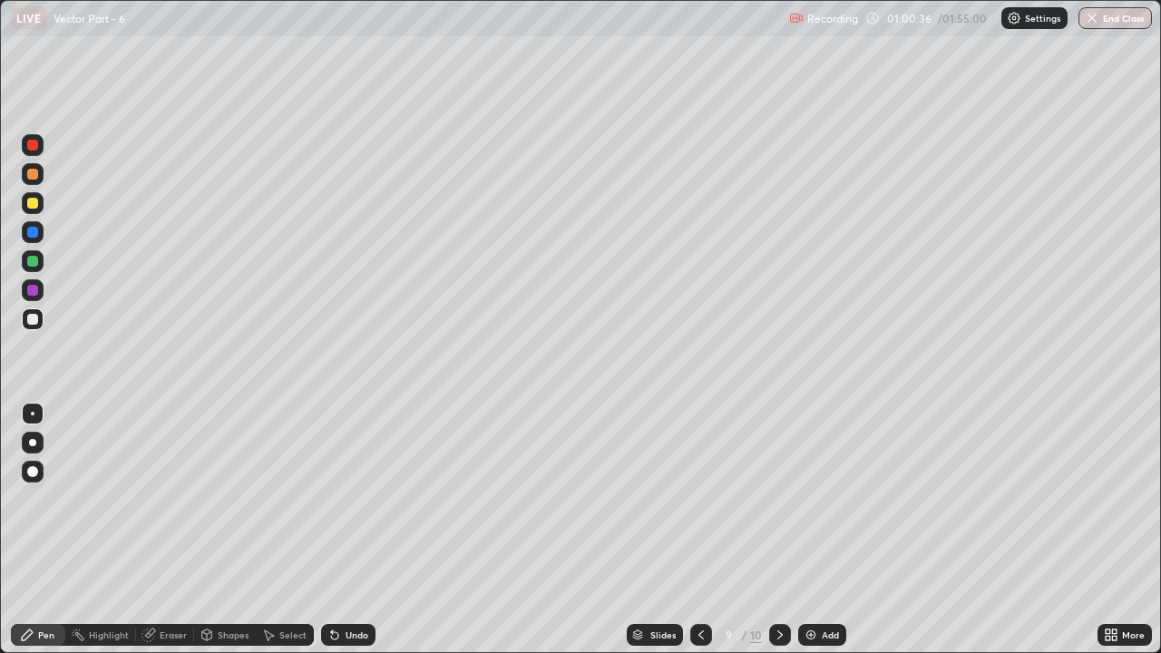
click at [785, 499] on div at bounding box center [780, 635] width 22 height 36
click at [818, 499] on div "Add" at bounding box center [822, 635] width 48 height 22
click at [46, 499] on div "Pen" at bounding box center [46, 634] width 16 height 9
click at [30, 206] on div at bounding box center [32, 203] width 11 height 11
click at [42, 314] on div at bounding box center [33, 319] width 22 height 22
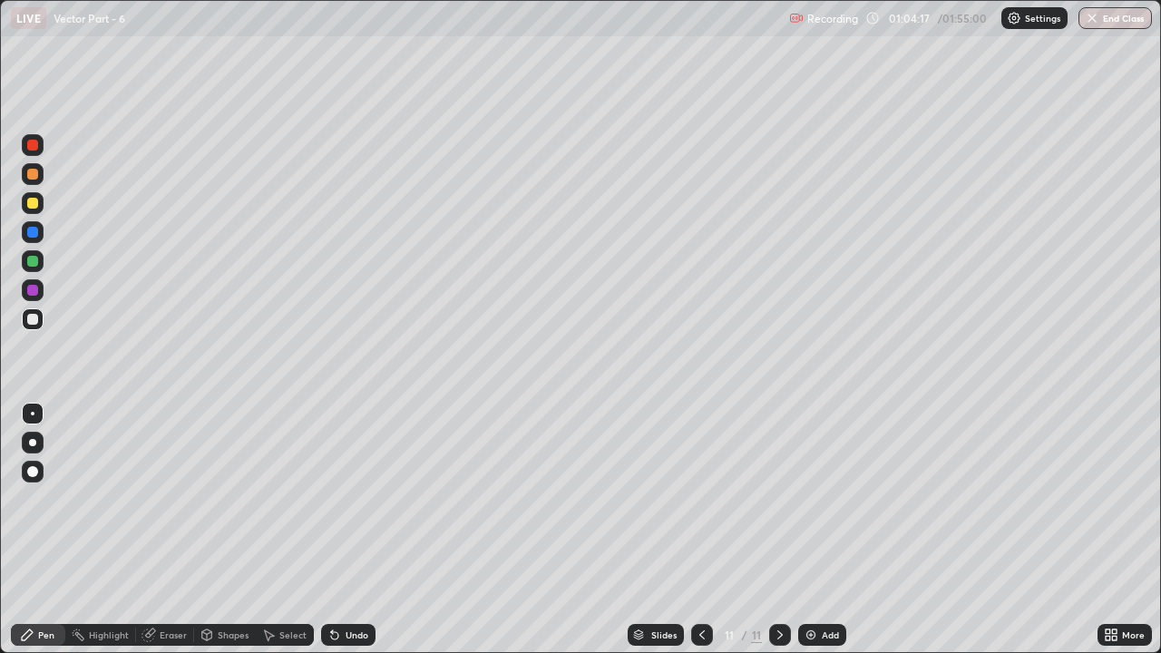
click at [331, 499] on icon at bounding box center [332, 631] width 2 height 2
click at [36, 205] on div at bounding box center [32, 203] width 11 height 11
click at [34, 319] on div at bounding box center [32, 319] width 11 height 11
click at [34, 265] on div at bounding box center [32, 261] width 11 height 11
click at [38, 181] on div at bounding box center [33, 174] width 22 height 22
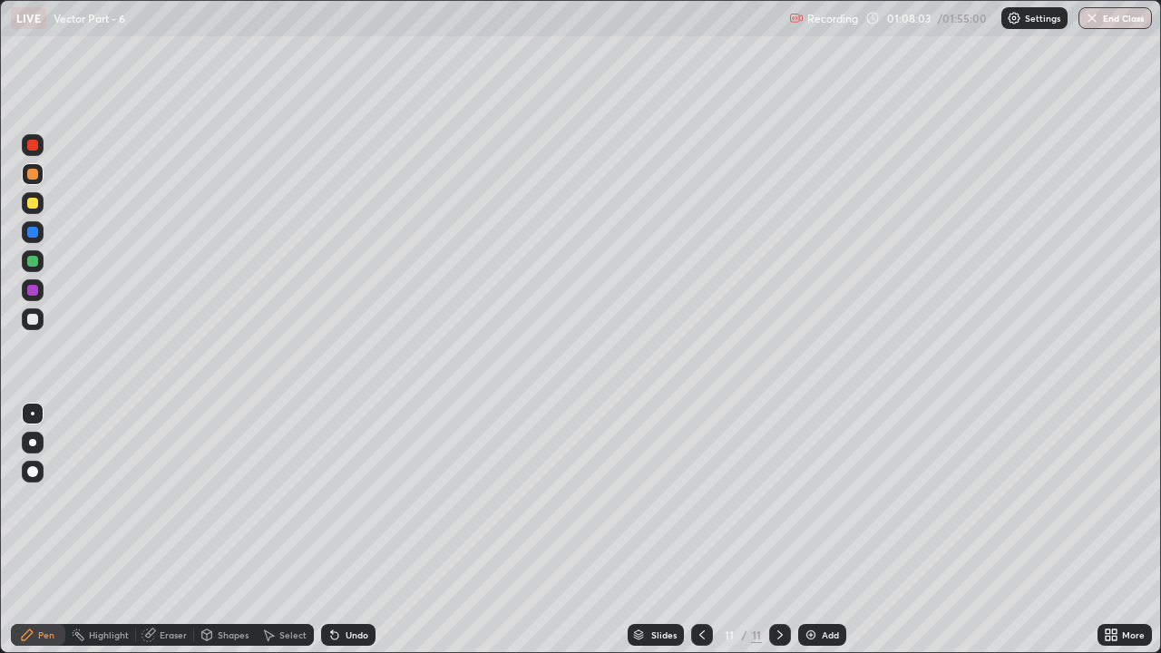
click at [37, 320] on div at bounding box center [32, 319] width 11 height 11
click at [33, 204] on div at bounding box center [32, 203] width 11 height 11
click at [34, 327] on div at bounding box center [33, 319] width 22 height 22
click at [828, 499] on div "Add" at bounding box center [830, 634] width 17 height 9
click at [54, 499] on div "Pen" at bounding box center [38, 635] width 54 height 22
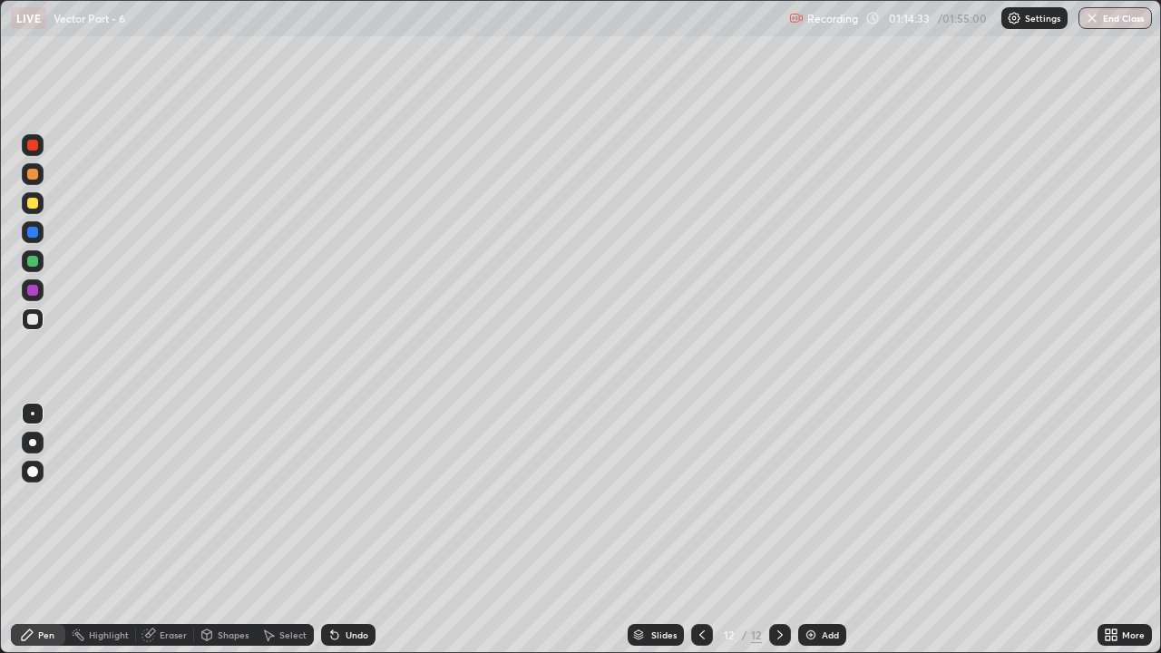
click at [34, 203] on div at bounding box center [32, 203] width 11 height 11
click at [346, 499] on div "Undo" at bounding box center [357, 634] width 23 height 9
click at [349, 499] on div "Undo" at bounding box center [348, 635] width 54 height 22
click at [347, 499] on div "Undo" at bounding box center [357, 634] width 23 height 9
click at [351, 499] on div "Undo" at bounding box center [348, 635] width 54 height 22
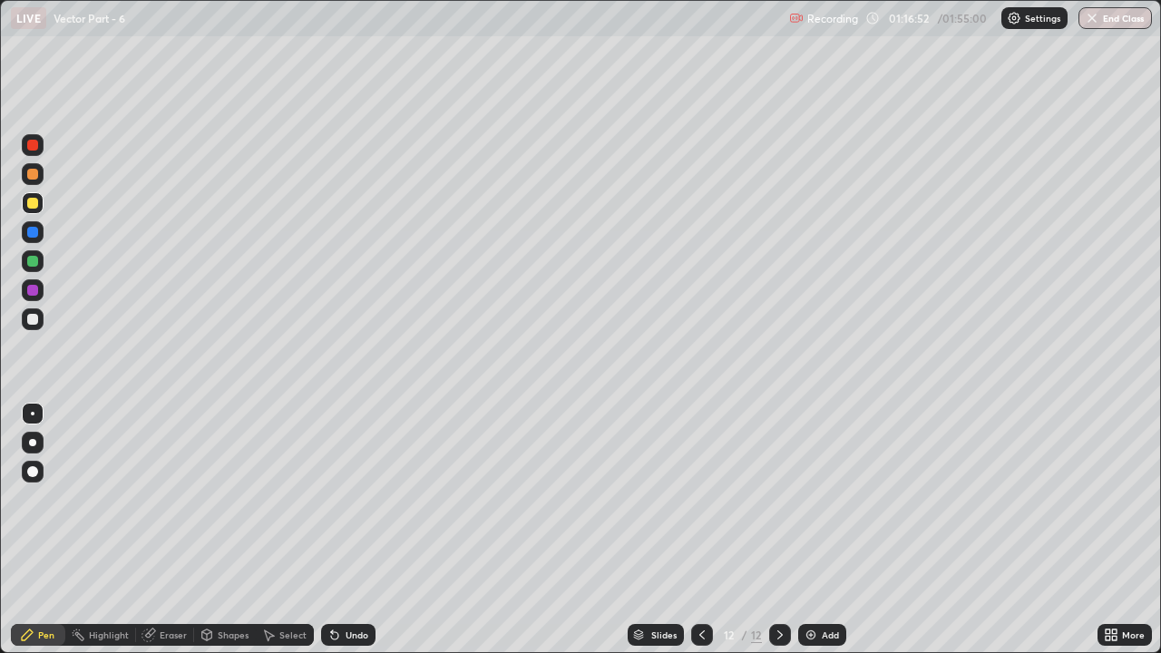
click at [28, 319] on div at bounding box center [32, 319] width 11 height 11
click at [40, 318] on div at bounding box center [33, 319] width 22 height 22
click at [36, 174] on div at bounding box center [32, 174] width 11 height 11
click at [35, 319] on div at bounding box center [32, 319] width 11 height 11
click at [33, 204] on div at bounding box center [32, 203] width 11 height 11
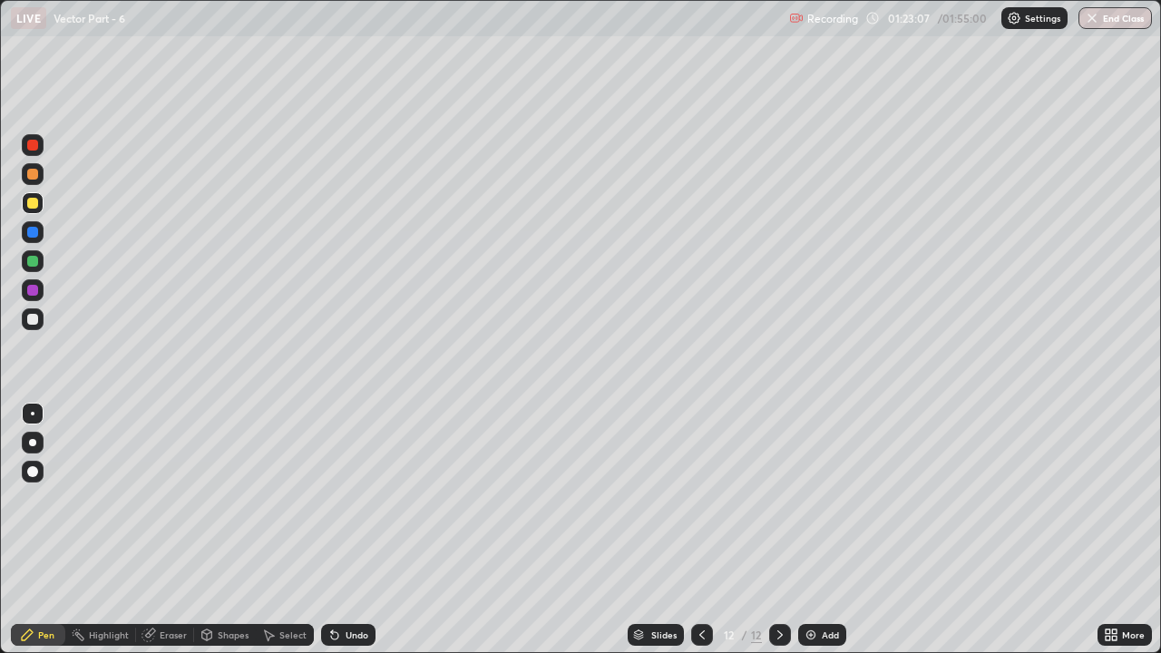
click at [808, 499] on img at bounding box center [811, 635] width 15 height 15
click at [33, 206] on div at bounding box center [32, 203] width 11 height 11
click at [36, 261] on div at bounding box center [32, 261] width 11 height 11
click at [34, 318] on div at bounding box center [32, 319] width 11 height 11
click at [331, 499] on icon at bounding box center [332, 631] width 2 height 2
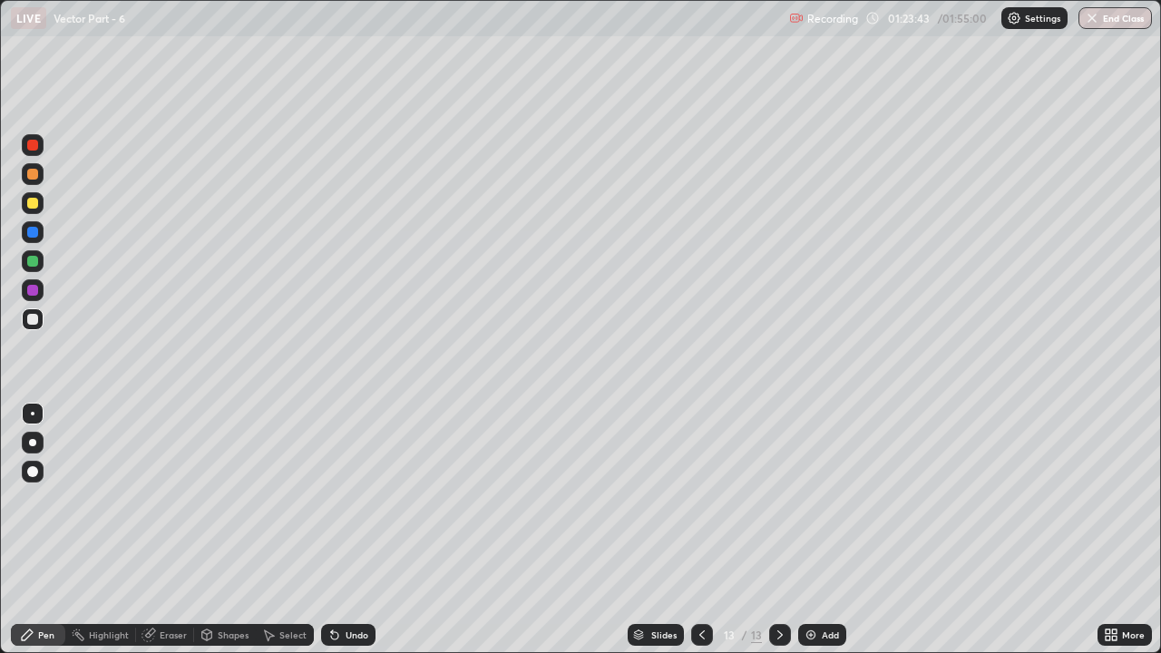
click at [331, 499] on icon at bounding box center [332, 631] width 2 height 2
click at [346, 499] on div "Undo" at bounding box center [357, 634] width 23 height 9
click at [35, 211] on div at bounding box center [33, 203] width 22 height 22
click at [36, 316] on div at bounding box center [32, 319] width 11 height 11
click at [346, 499] on div "Undo" at bounding box center [357, 634] width 23 height 9
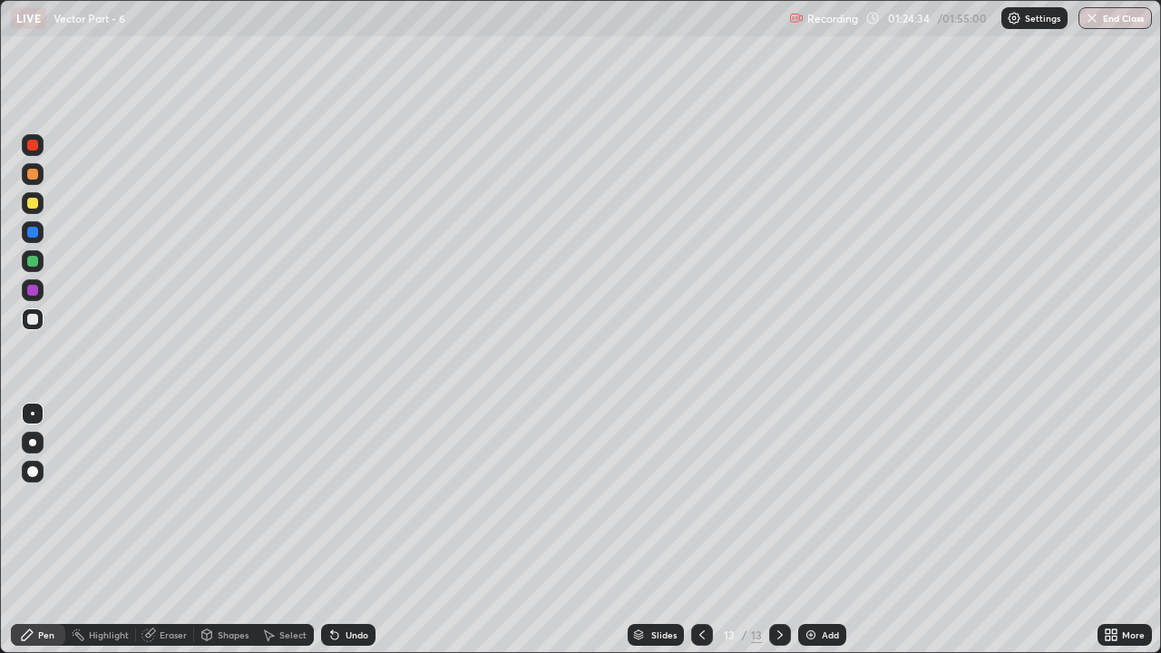
click at [342, 499] on div "Undo" at bounding box center [348, 635] width 54 height 22
click at [351, 499] on div "Undo" at bounding box center [348, 635] width 54 height 22
click at [332, 499] on icon at bounding box center [334, 635] width 7 height 7
click at [331, 499] on icon at bounding box center [332, 631] width 2 height 2
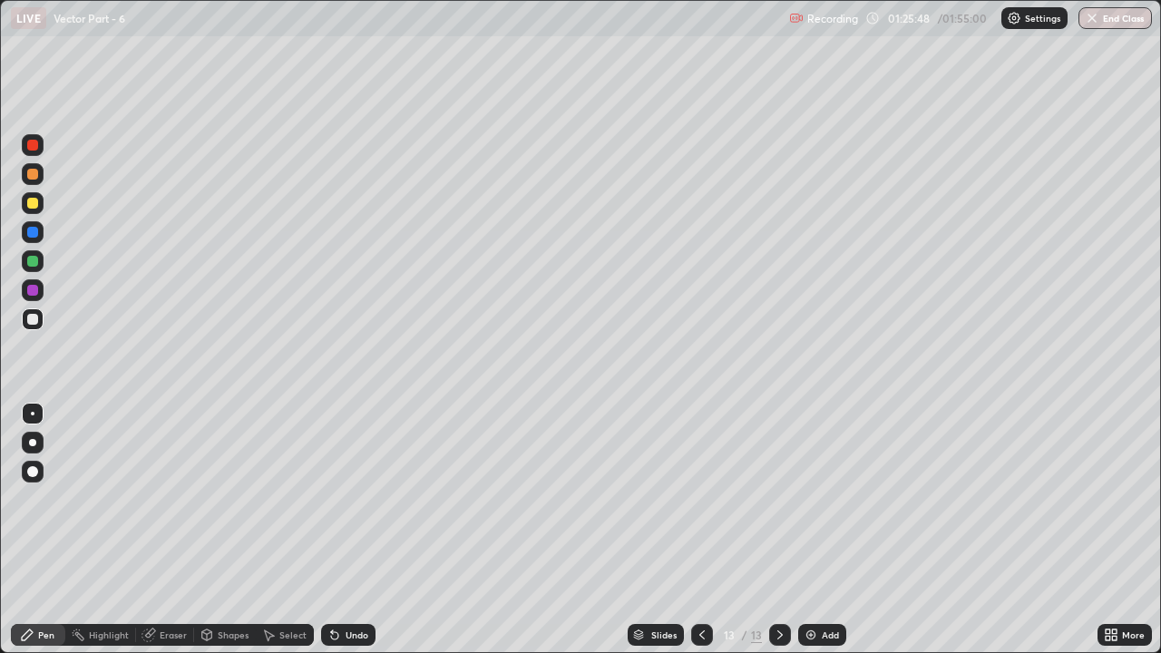
click at [34, 174] on div at bounding box center [32, 174] width 11 height 11
click at [31, 319] on div at bounding box center [32, 319] width 11 height 11
click at [822, 499] on div "Add" at bounding box center [830, 634] width 17 height 9
click at [39, 499] on div "Pen" at bounding box center [46, 634] width 16 height 9
click at [32, 200] on div at bounding box center [32, 203] width 11 height 11
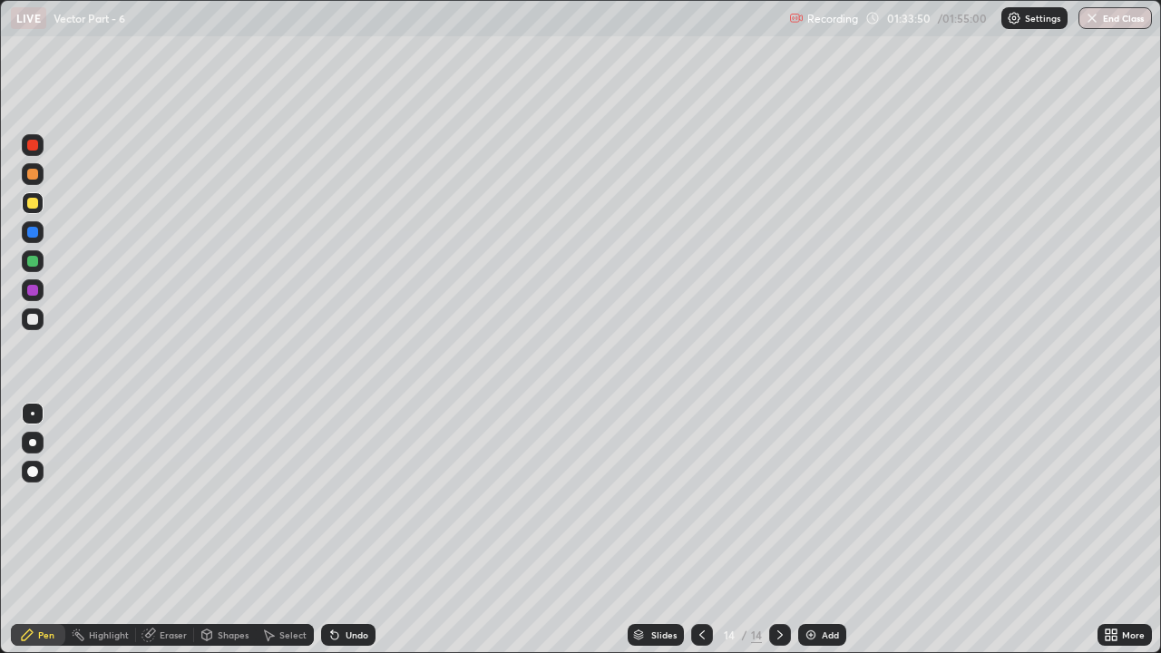
click at [33, 320] on div at bounding box center [32, 319] width 11 height 11
click at [171, 499] on div "Eraser" at bounding box center [173, 634] width 27 height 9
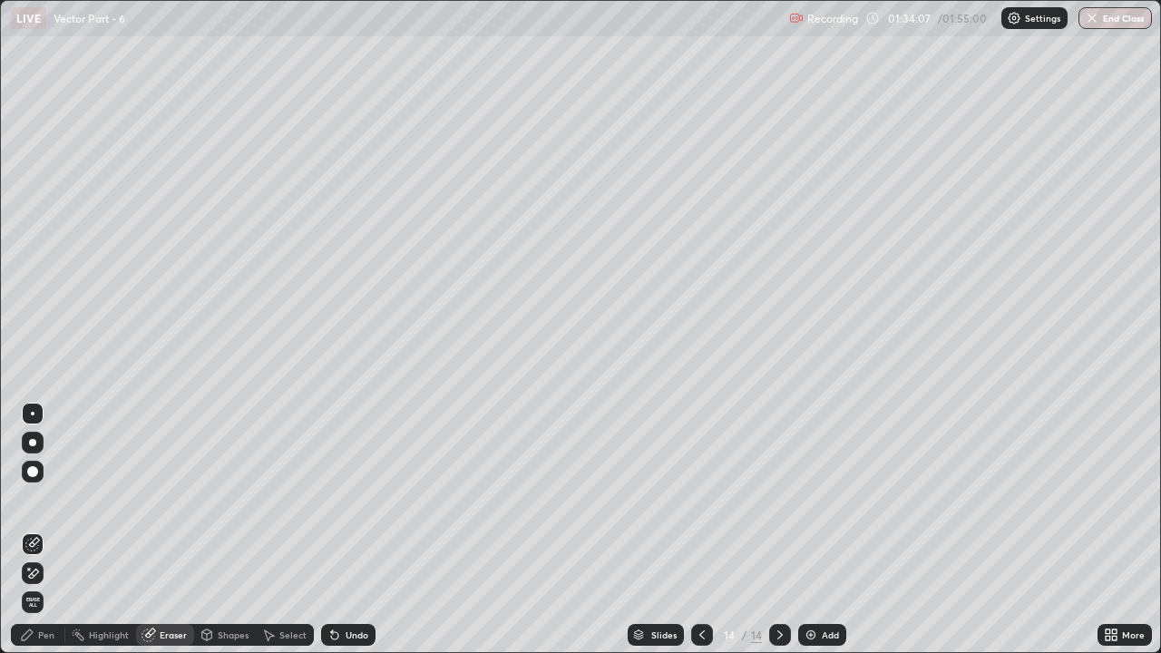
click at [29, 499] on icon at bounding box center [29, 569] width 2 height 2
click at [27, 499] on div "Erase all" at bounding box center [33, 602] width 22 height 22
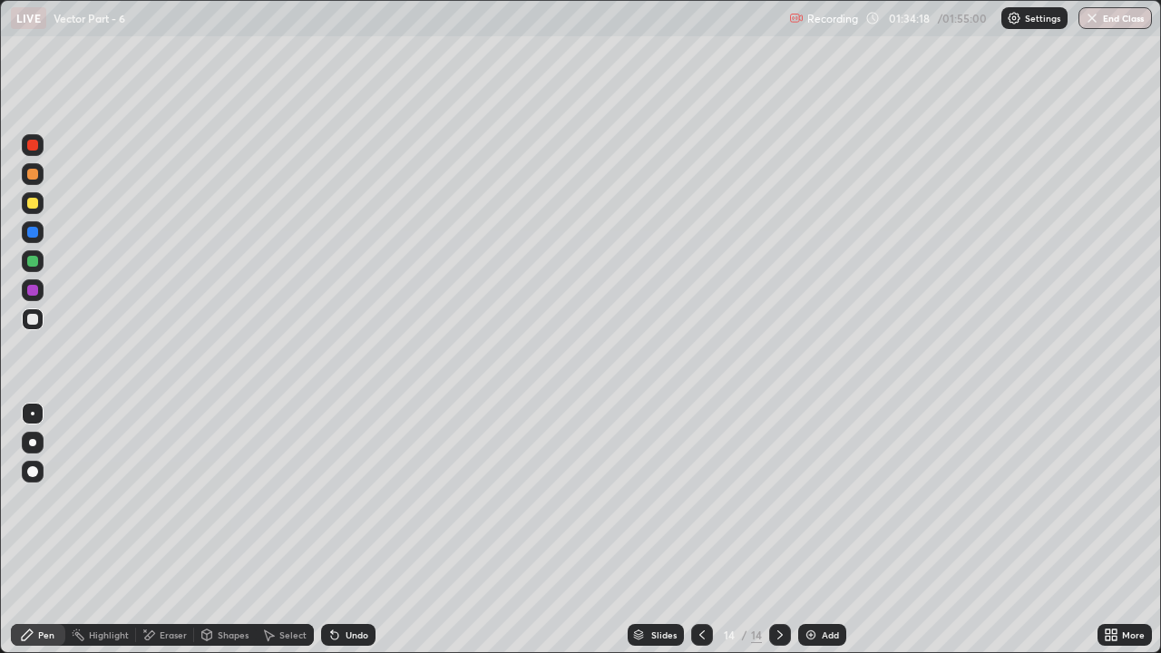
click at [696, 499] on div at bounding box center [702, 635] width 22 height 22
click at [773, 499] on div at bounding box center [780, 635] width 22 height 36
click at [34, 329] on div at bounding box center [33, 319] width 22 height 22
click at [335, 499] on icon at bounding box center [334, 635] width 7 height 7
click at [331, 499] on icon at bounding box center [332, 631] width 2 height 2
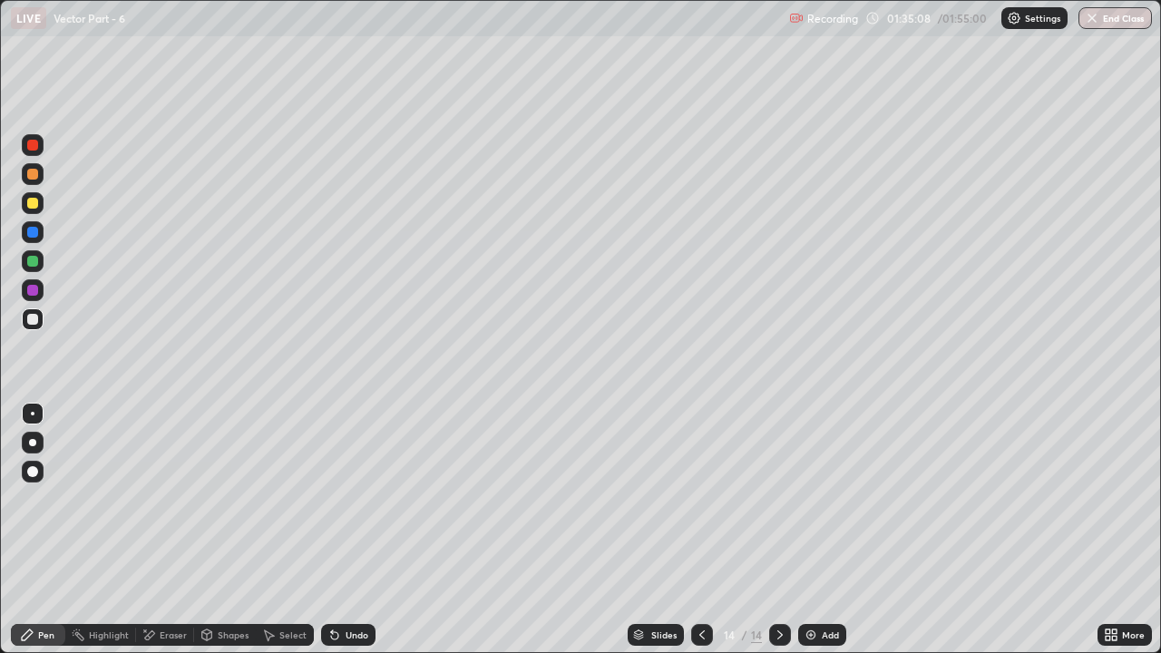
click at [335, 499] on icon at bounding box center [334, 635] width 7 height 7
click at [331, 499] on icon at bounding box center [332, 631] width 2 height 2
click at [333, 499] on icon at bounding box center [334, 635] width 7 height 7
click at [35, 201] on div at bounding box center [32, 203] width 11 height 11
click at [39, 259] on div at bounding box center [33, 261] width 22 height 22
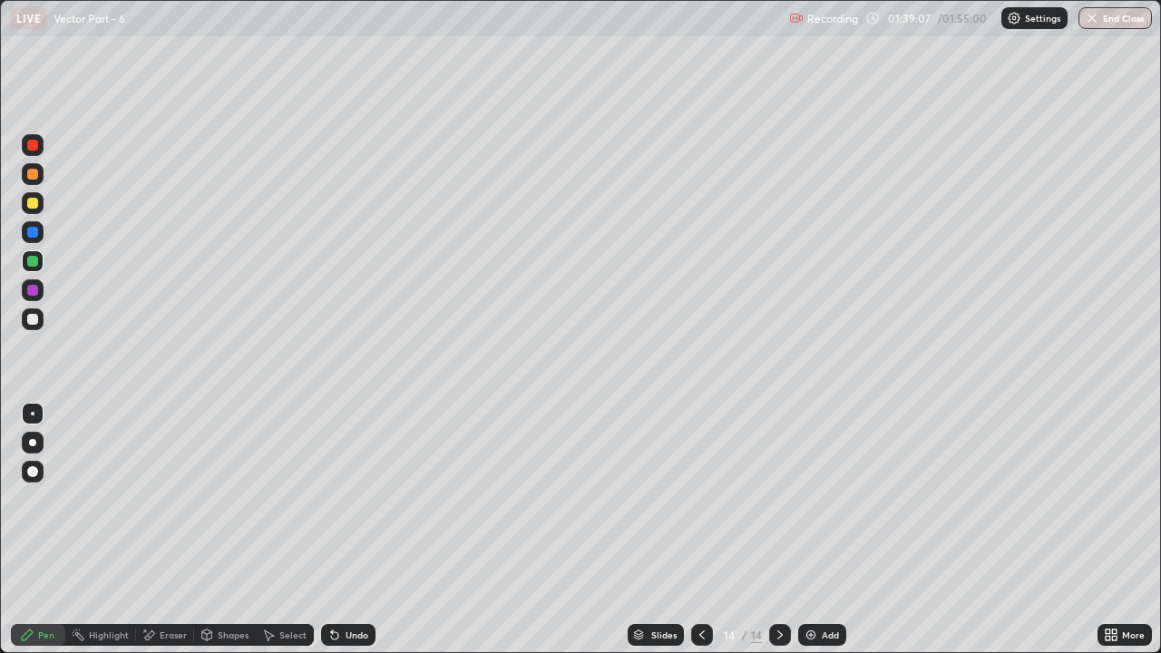
click at [831, 499] on div "Add" at bounding box center [822, 635] width 48 height 22
click at [809, 499] on img at bounding box center [811, 635] width 15 height 15
click at [692, 499] on div at bounding box center [702, 635] width 22 height 22
click at [35, 173] on div at bounding box center [32, 174] width 11 height 11
click at [116, 499] on div "Highlight" at bounding box center [100, 635] width 71 height 22
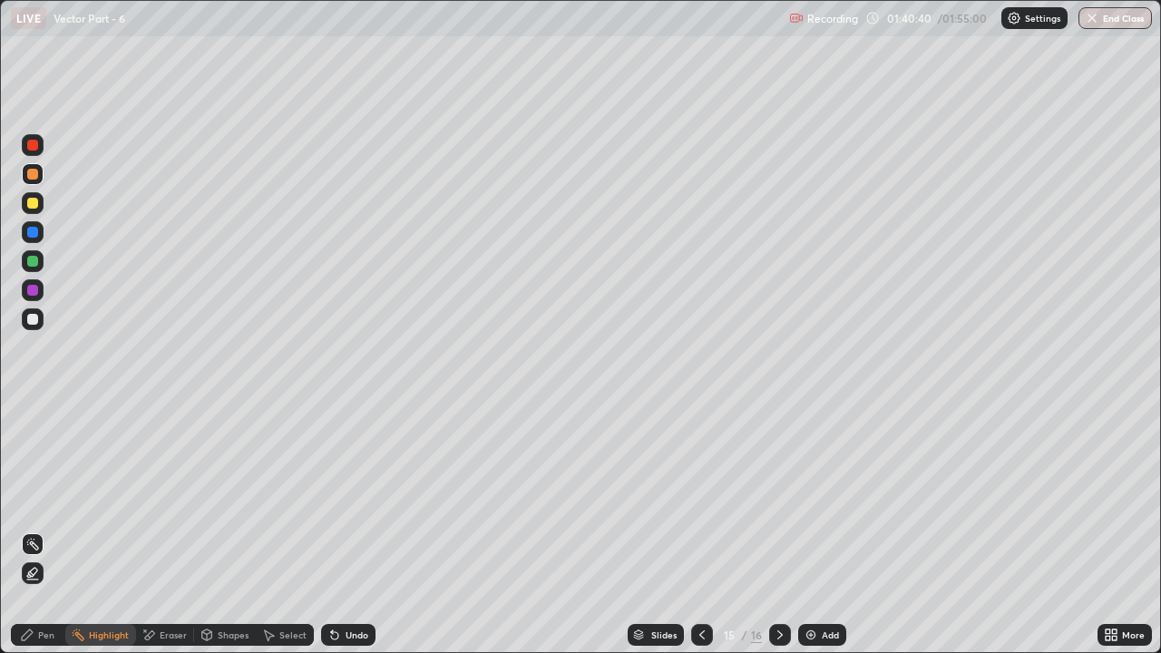
click at [176, 499] on div "Eraser" at bounding box center [173, 634] width 27 height 9
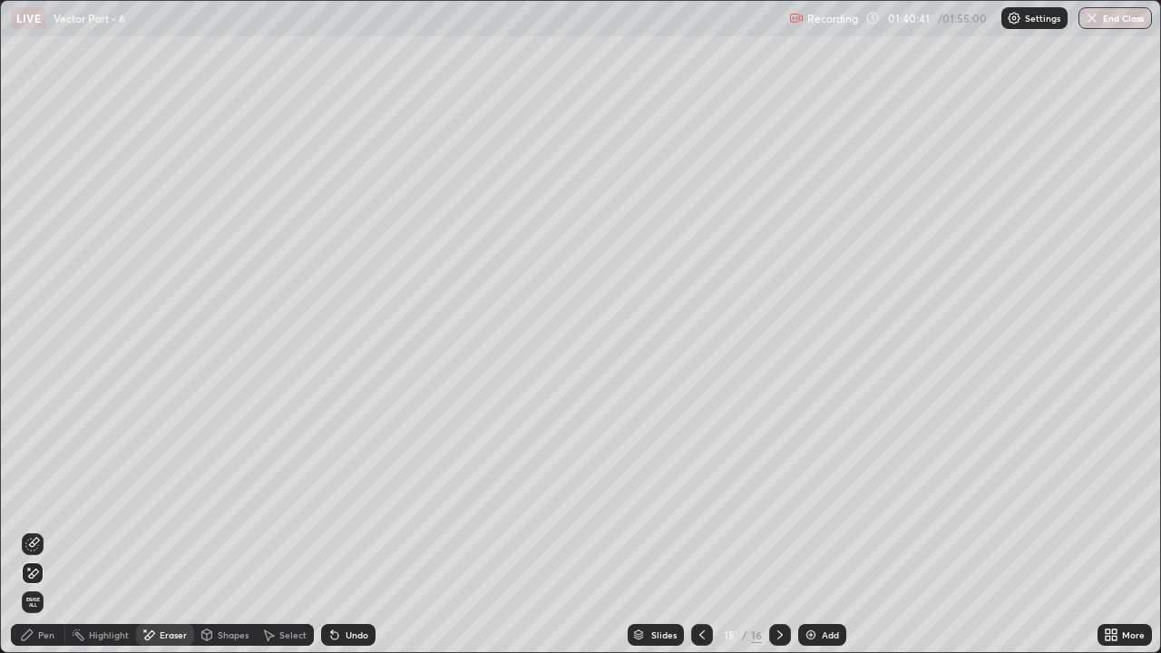
click at [35, 499] on icon at bounding box center [32, 544] width 15 height 15
click at [43, 499] on div "Pen" at bounding box center [38, 635] width 54 height 22
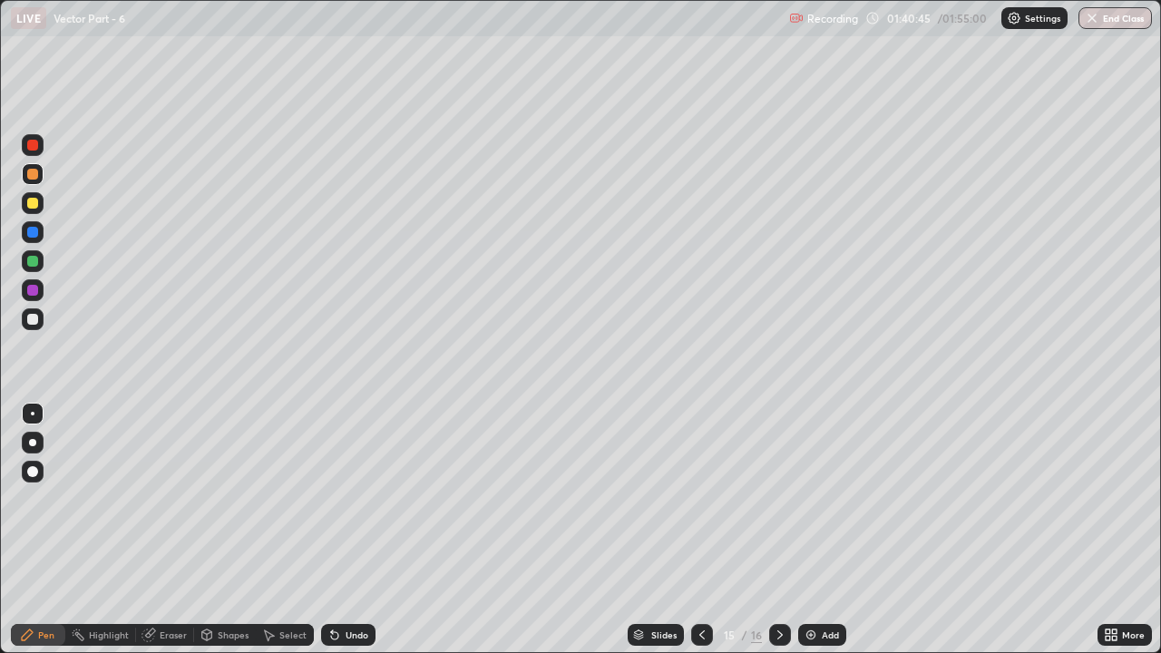
click at [36, 173] on div at bounding box center [32, 174] width 11 height 11
click at [39, 325] on div at bounding box center [33, 319] width 22 height 22
click at [30, 172] on div at bounding box center [32, 174] width 11 height 11
click at [1132, 24] on button "End Class" at bounding box center [1115, 18] width 73 height 22
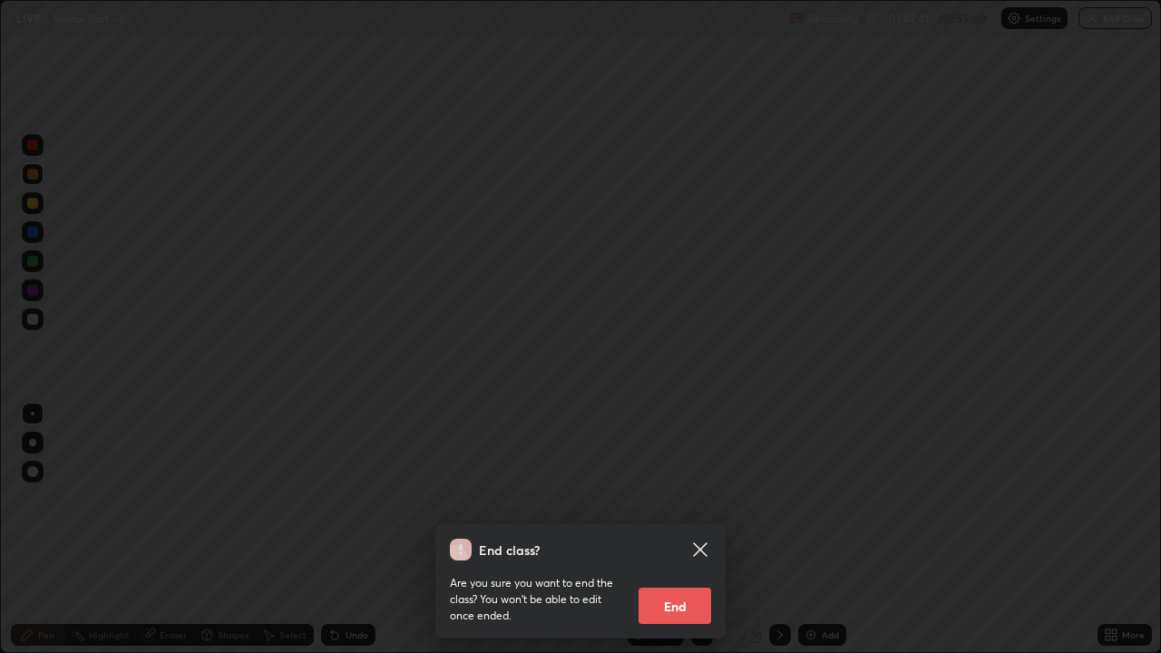
click at [684, 499] on button "End" at bounding box center [675, 606] width 73 height 36
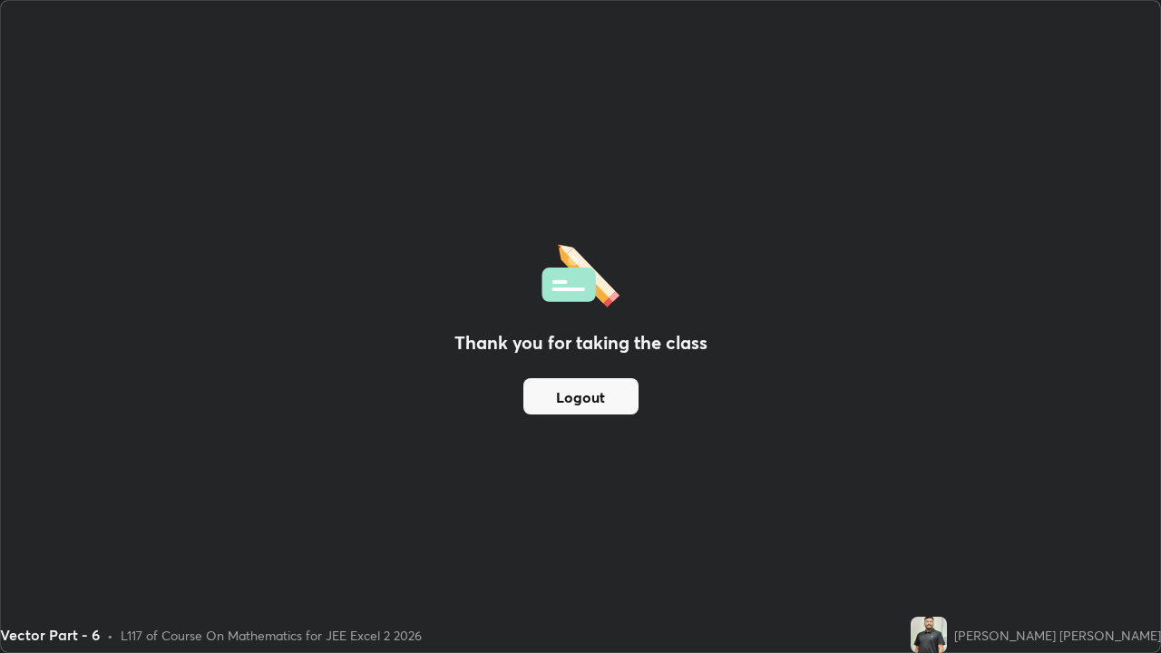
click at [591, 413] on button "Logout" at bounding box center [580, 396] width 115 height 36
click at [603, 392] on button "Logout" at bounding box center [580, 396] width 115 height 36
